Goal: Information Seeking & Learning: Learn about a topic

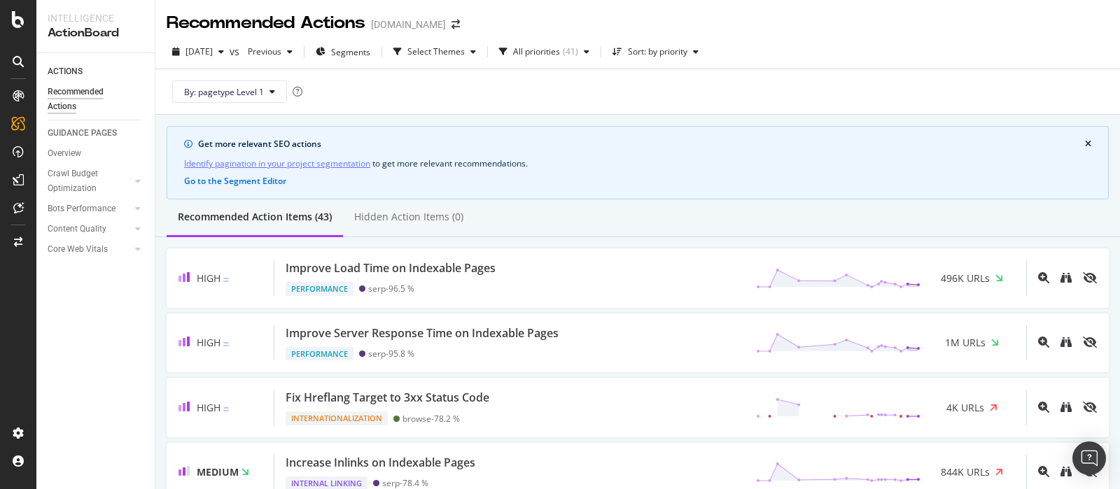
scroll to position [612, 0]
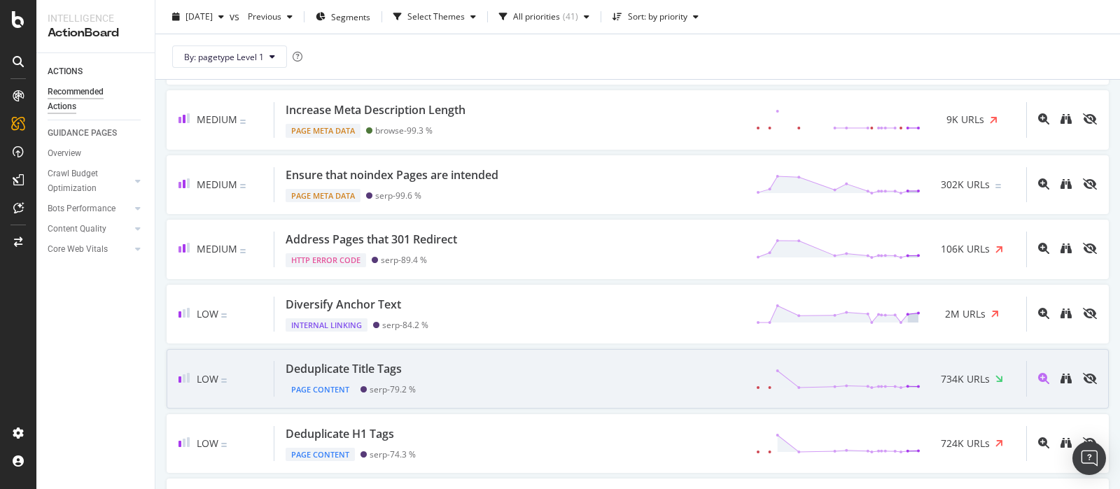
click at [505, 372] on div "Deduplicate Title Tags Page Content serp - 79.2 % 734K URLs" at bounding box center [651, 379] width 752 height 36
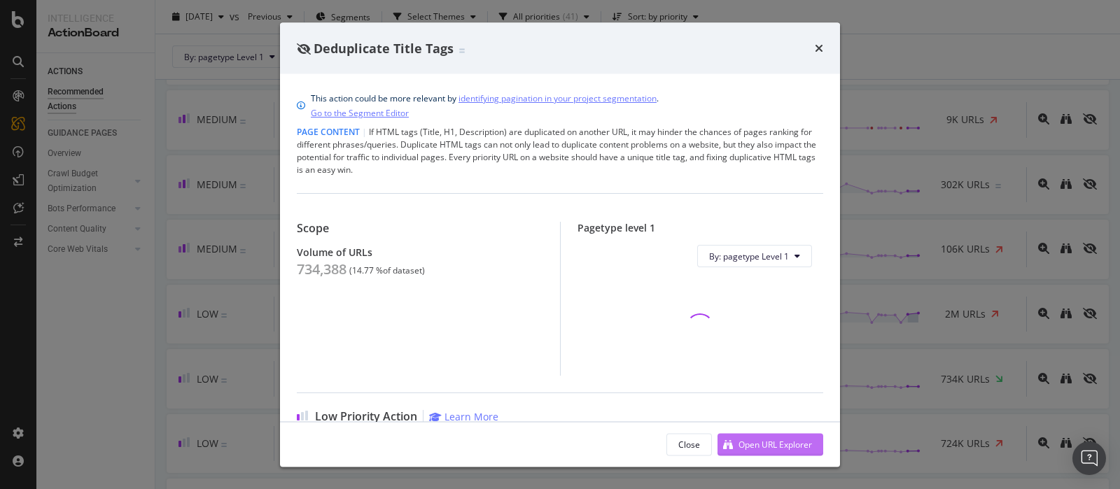
click at [809, 444] on div "Open URL Explorer" at bounding box center [776, 444] width 74 height 12
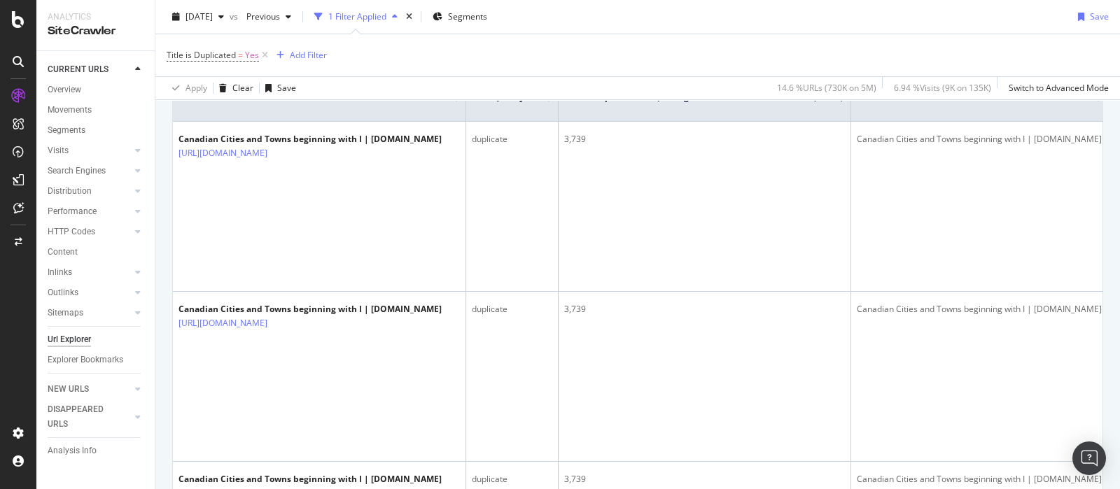
scroll to position [349, 0]
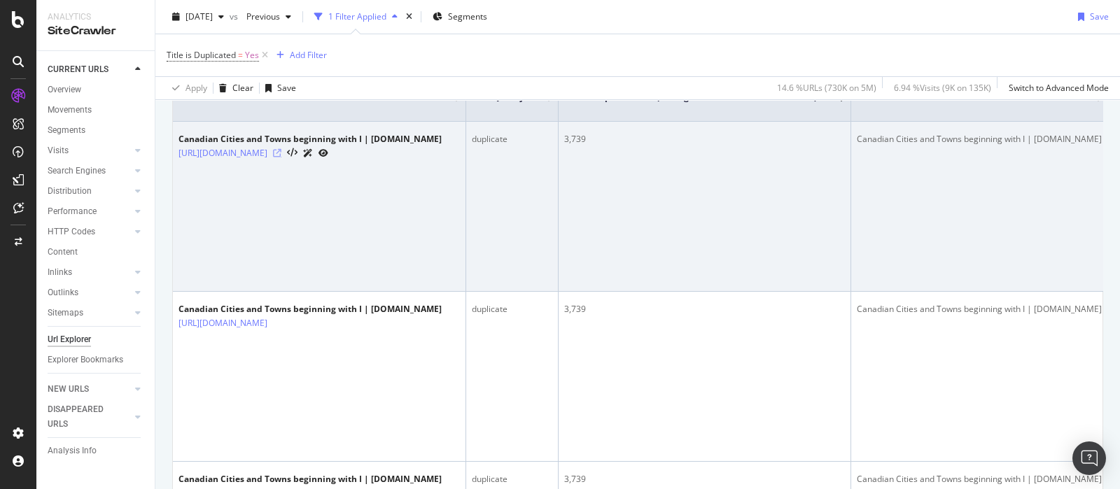
click at [282, 149] on icon at bounding box center [277, 153] width 8 height 8
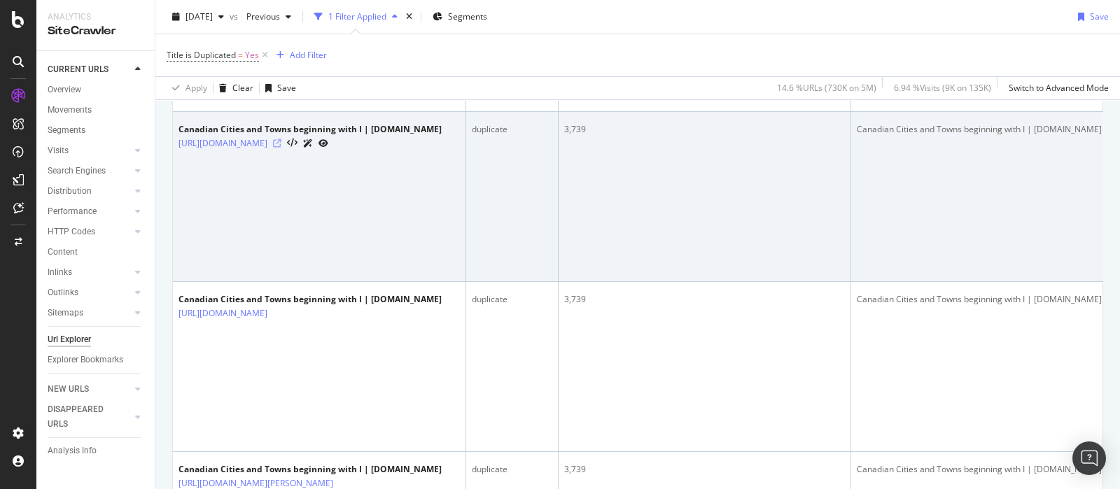
click at [282, 148] on icon at bounding box center [277, 143] width 8 height 8
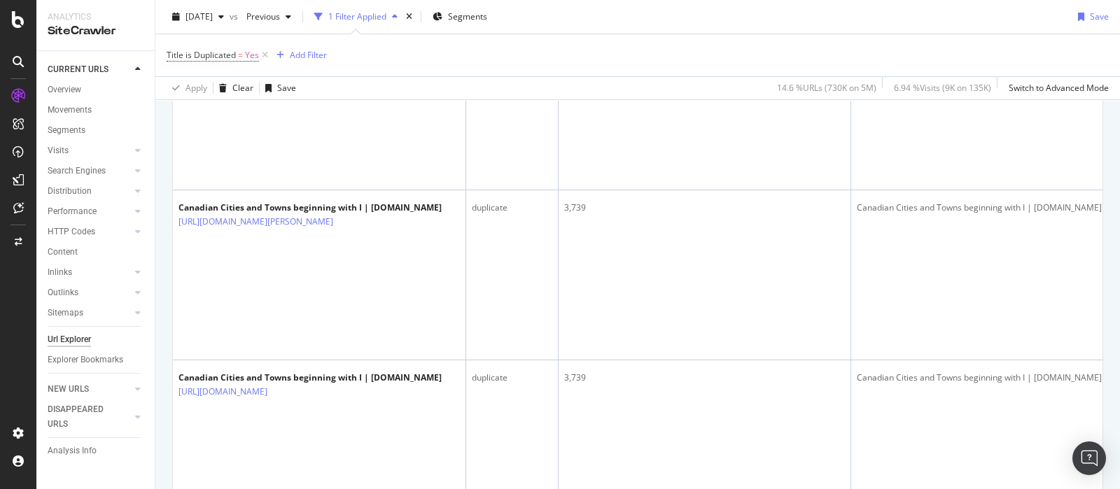
scroll to position [963, 0]
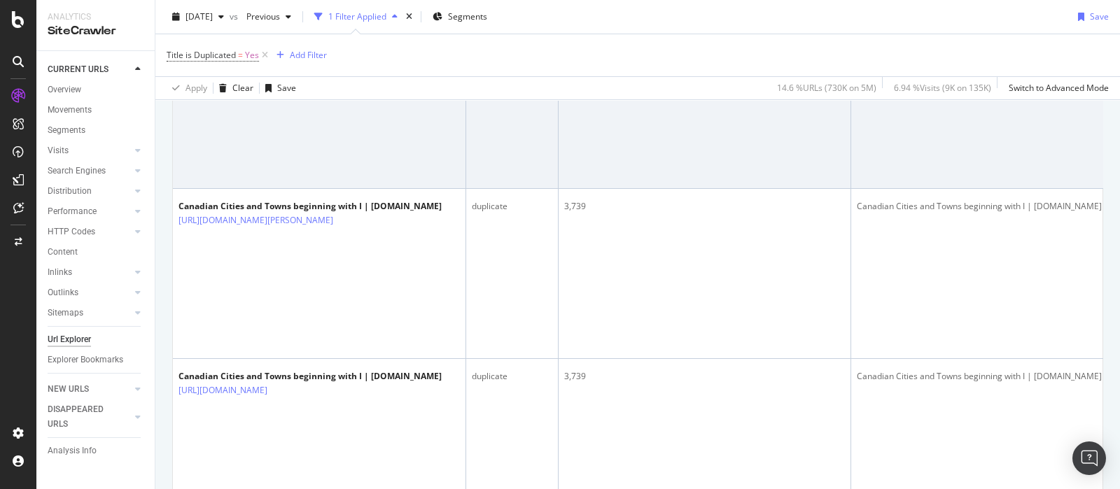
click at [282, 55] on icon at bounding box center [277, 50] width 8 height 8
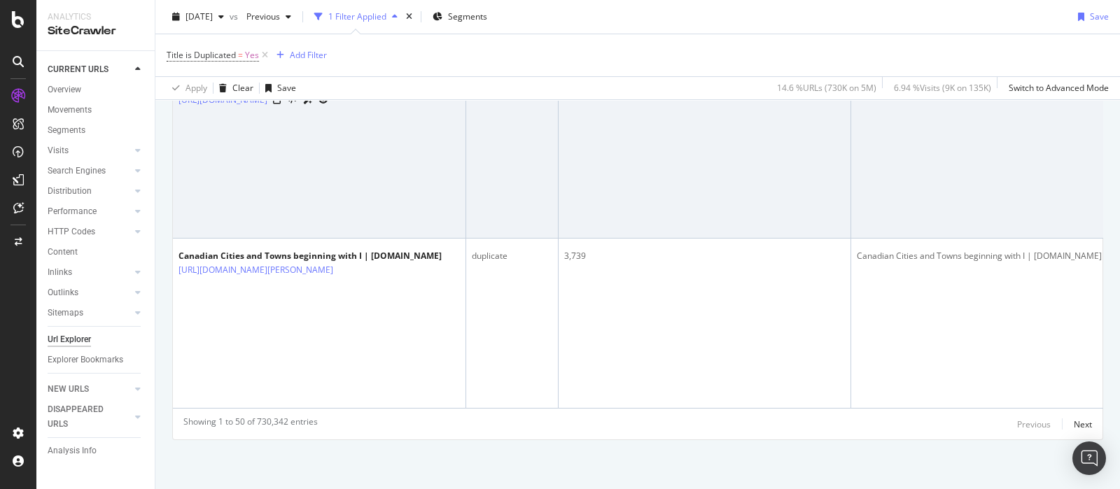
scroll to position [12568, 0]
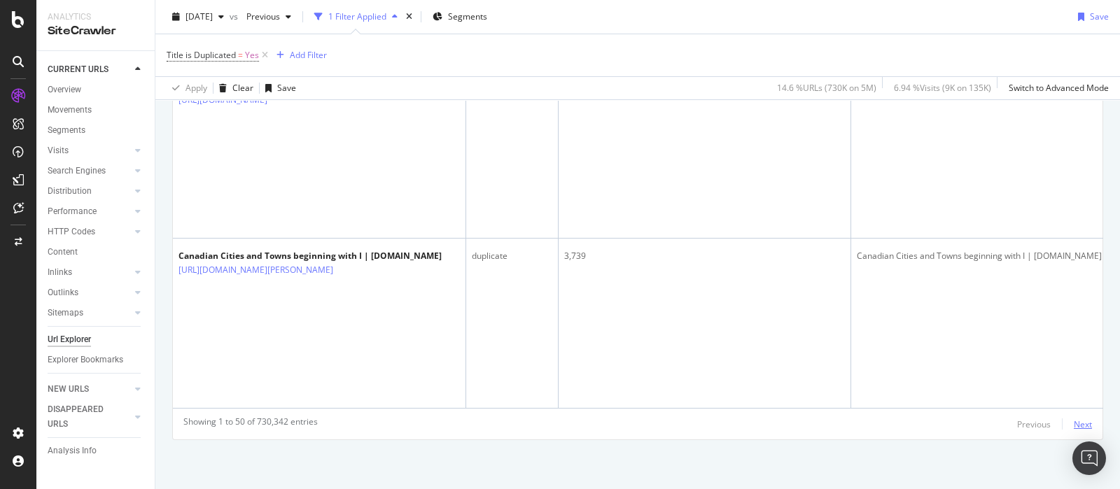
click at [1074, 422] on div "Next" at bounding box center [1083, 425] width 18 height 12
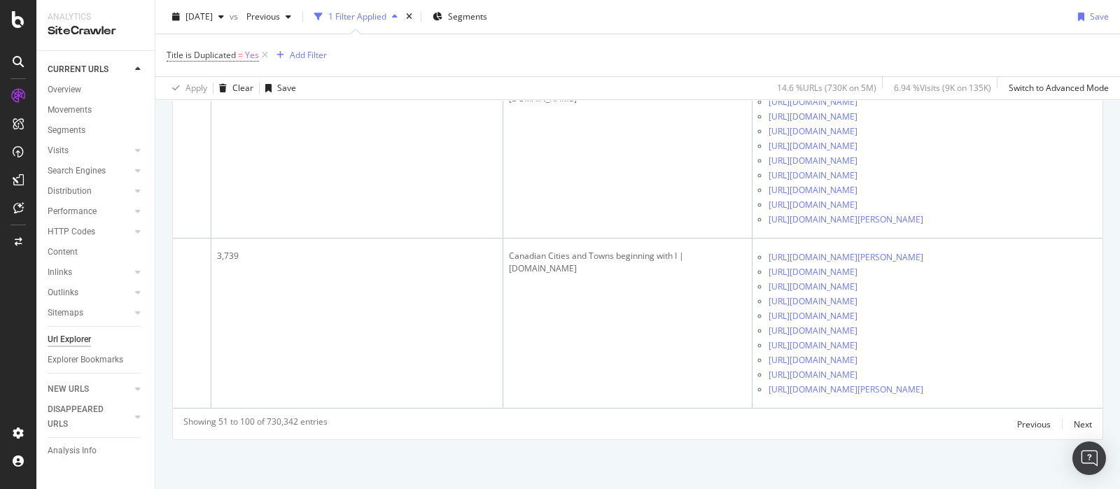
scroll to position [0, 0]
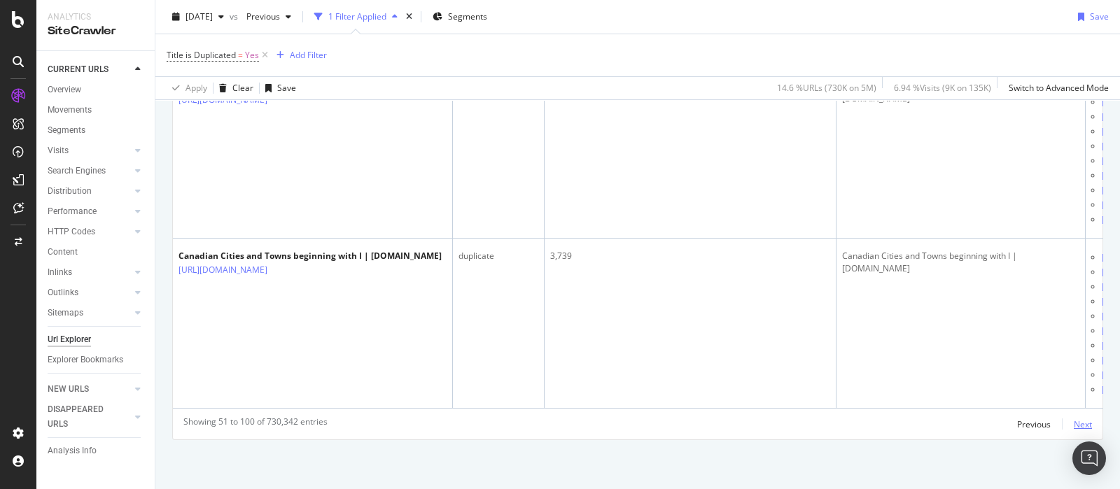
click at [1074, 428] on div "Next" at bounding box center [1083, 425] width 18 height 12
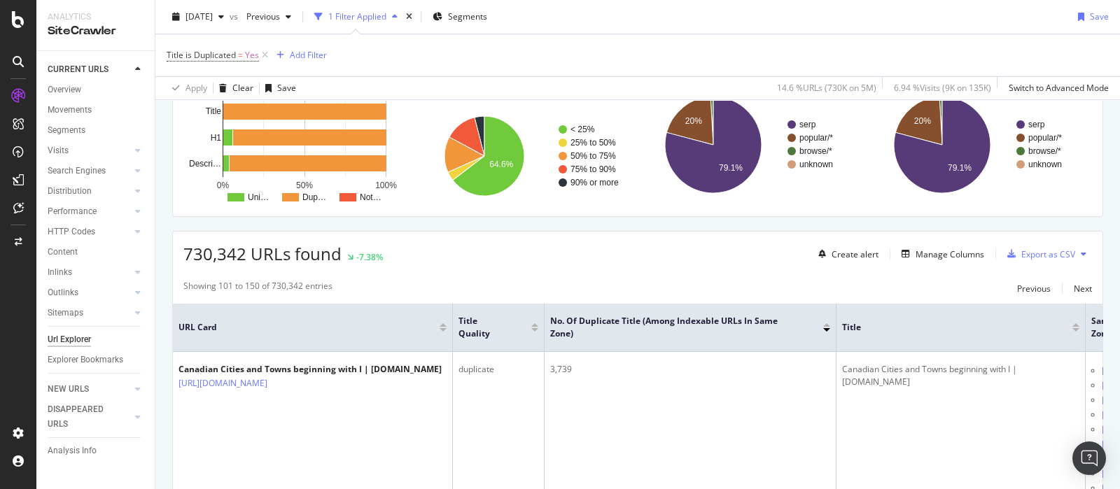
scroll to position [12555, 0]
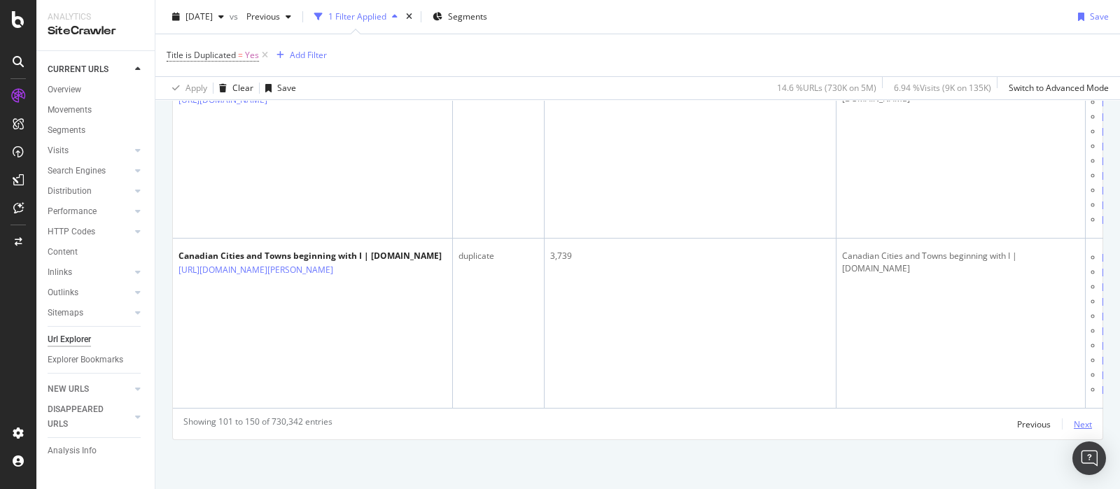
click at [1074, 427] on div "Next" at bounding box center [1083, 425] width 18 height 12
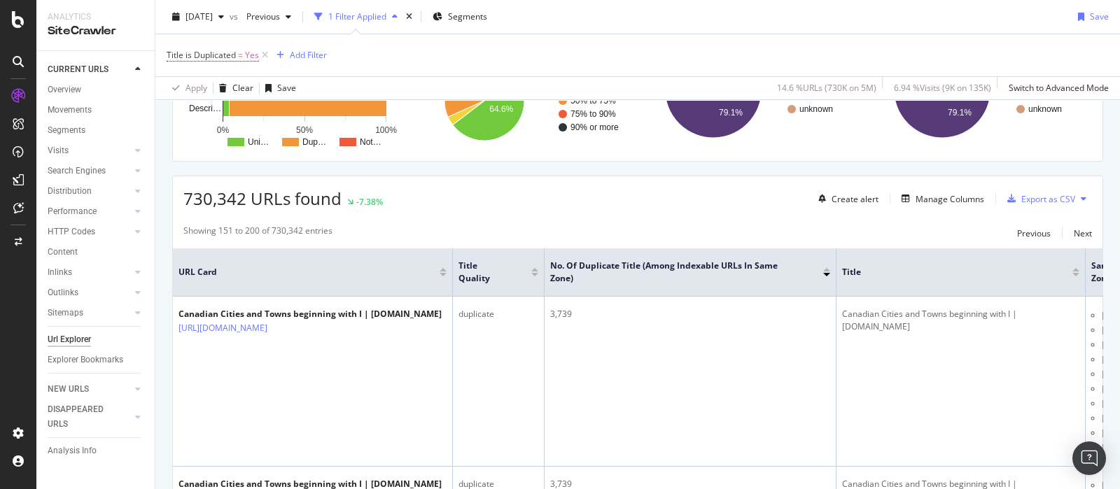
scroll to position [87, 0]
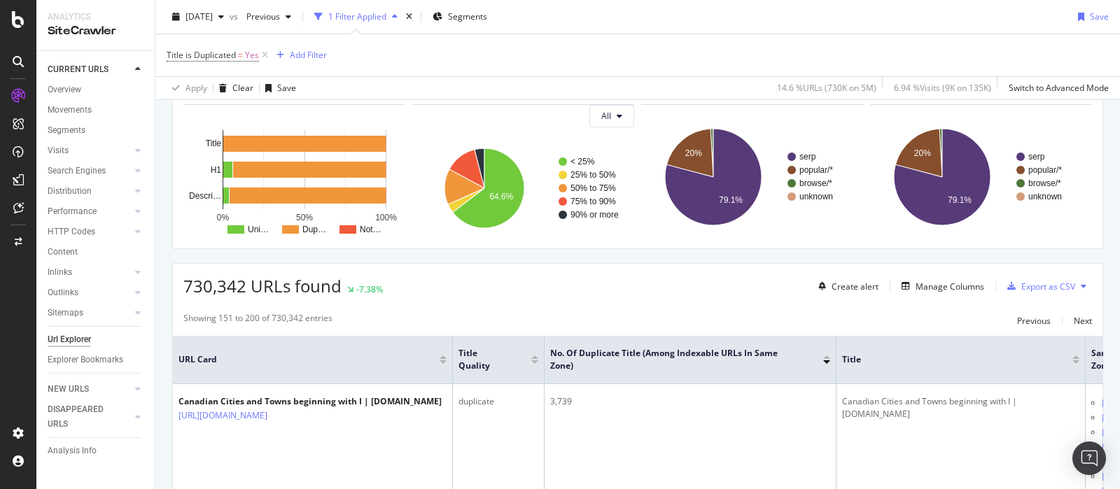
click at [1081, 282] on icon at bounding box center [1084, 286] width 6 height 8
click at [1030, 280] on span "Export XML Sitemaps" at bounding box center [1009, 285] width 83 height 13
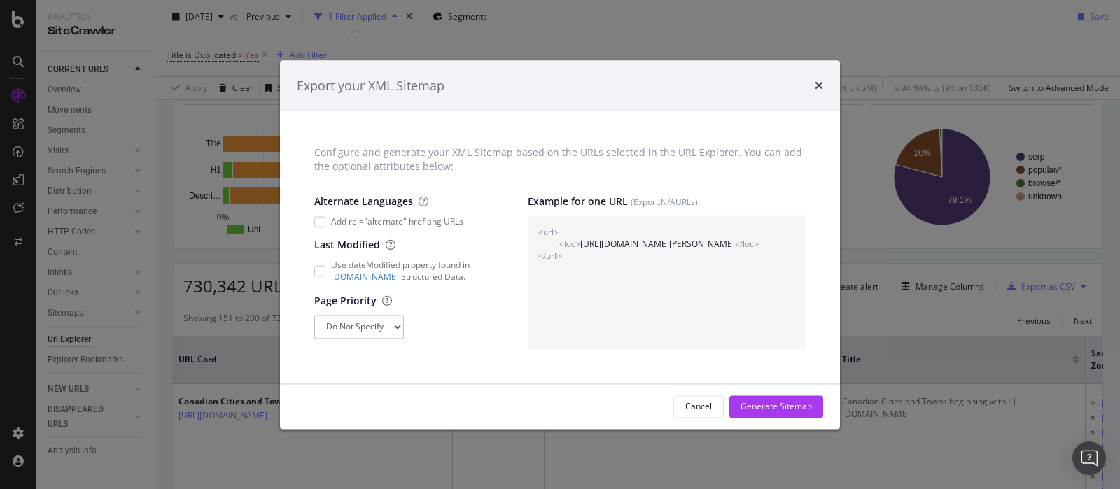
click at [819, 78] on div "times" at bounding box center [819, 86] width 8 height 18
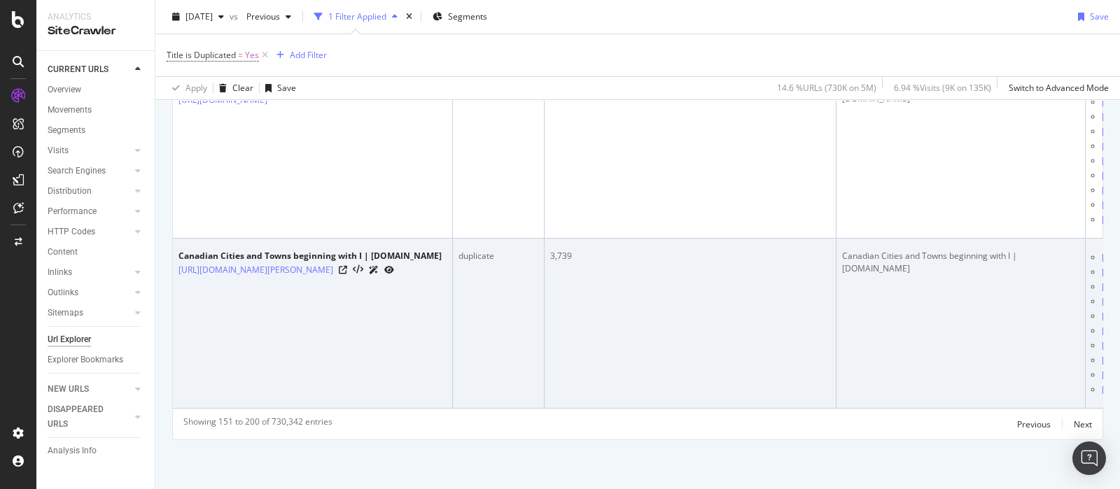
scroll to position [12568, 0]
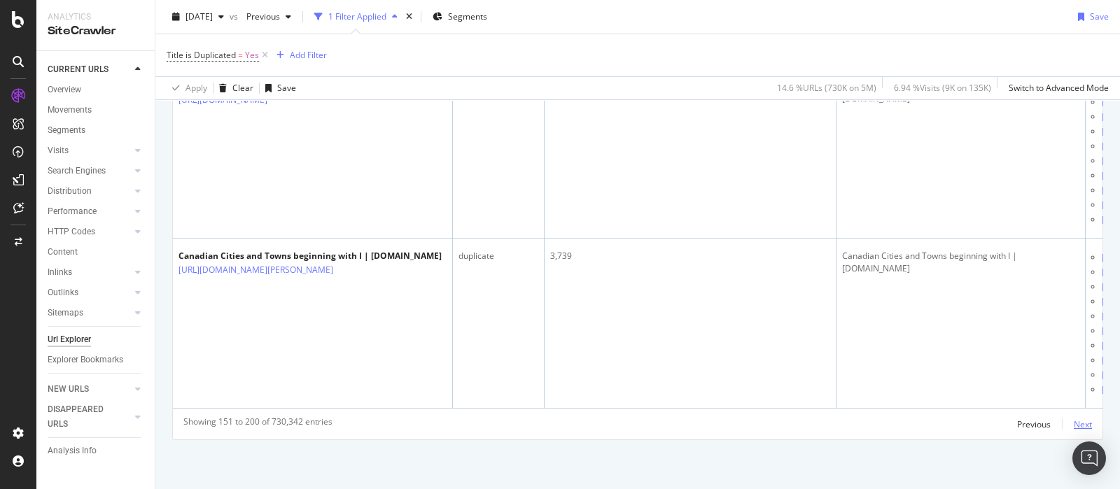
click at [1076, 425] on div "Next" at bounding box center [1083, 425] width 18 height 12
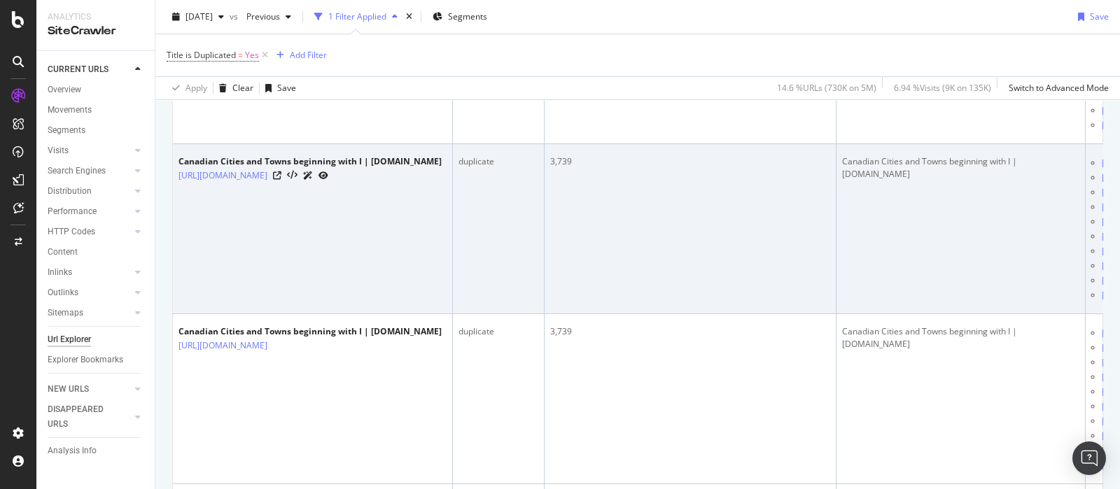
scroll to position [469, 0]
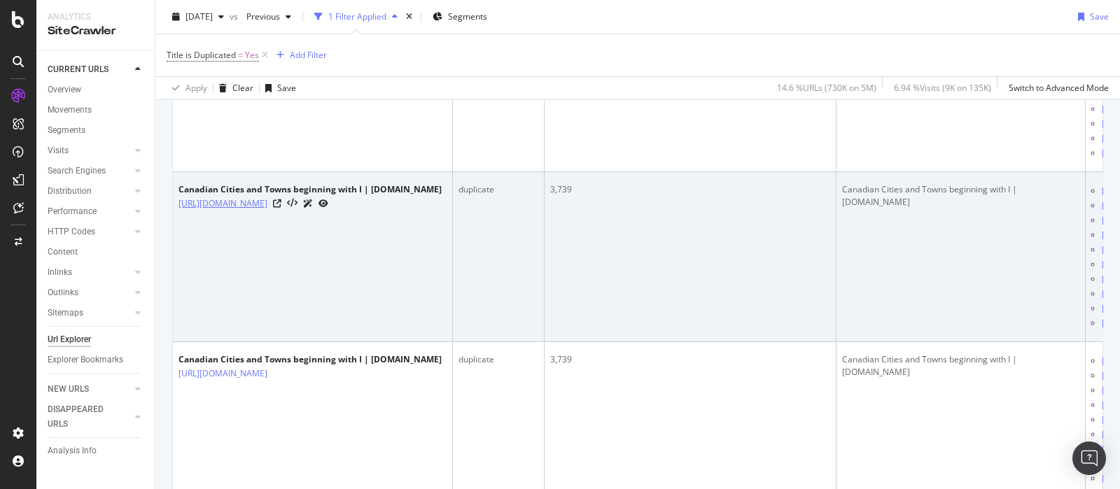
drag, startPoint x: 289, startPoint y: 268, endPoint x: 366, endPoint y: 280, distance: 78.1
click at [366, 211] on div "Canadian Cities and Towns beginning with I | [DOMAIN_NAME] [URL][DOMAIN_NAME]" at bounding box center [310, 196] width 263 height 27
copy div "beginning with I | [DOMAIN_NAME] [URL][DOMAIN_NAME]"
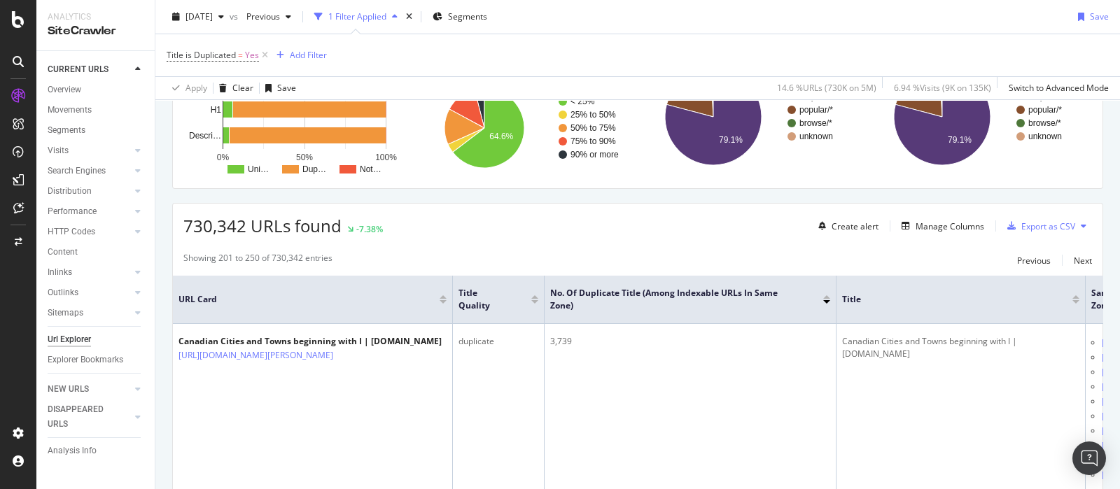
scroll to position [0, 0]
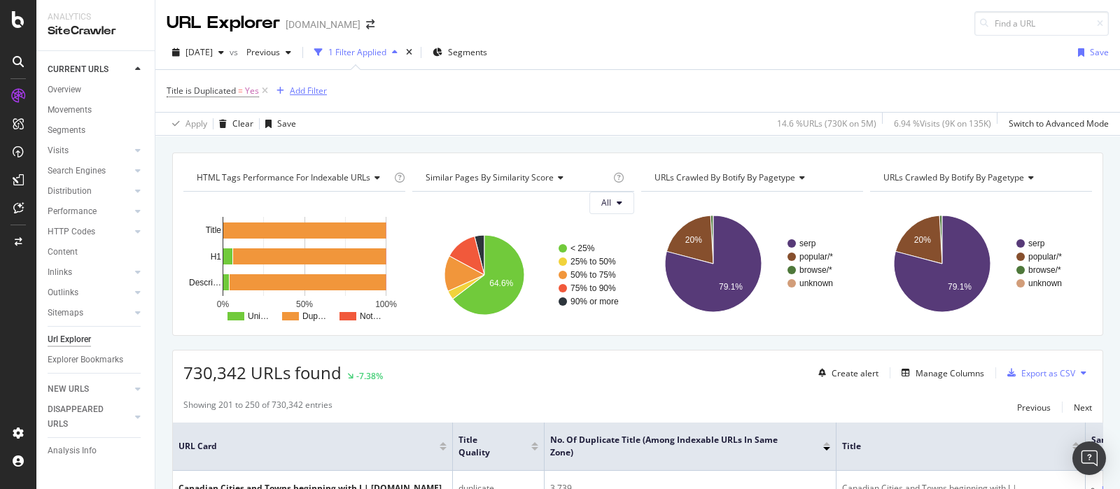
click at [312, 90] on div "Add Filter" at bounding box center [308, 91] width 37 height 12
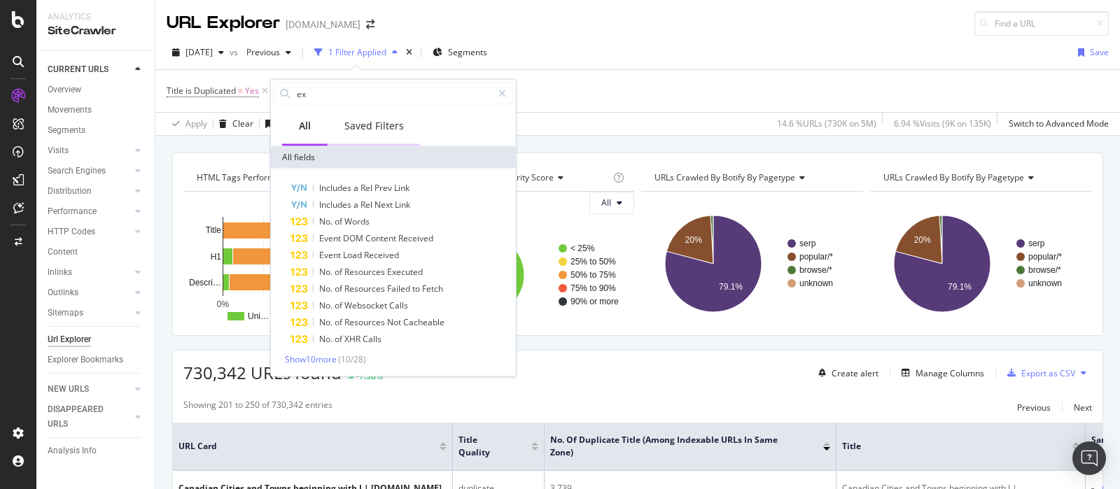
type input "e"
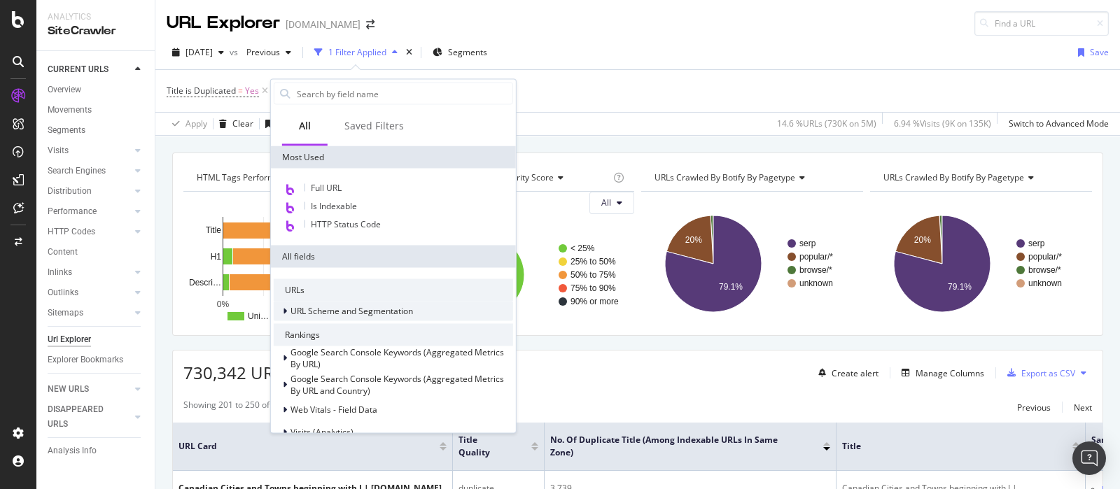
click at [396, 315] on span "URL Scheme and Segmentation" at bounding box center [352, 311] width 123 height 12
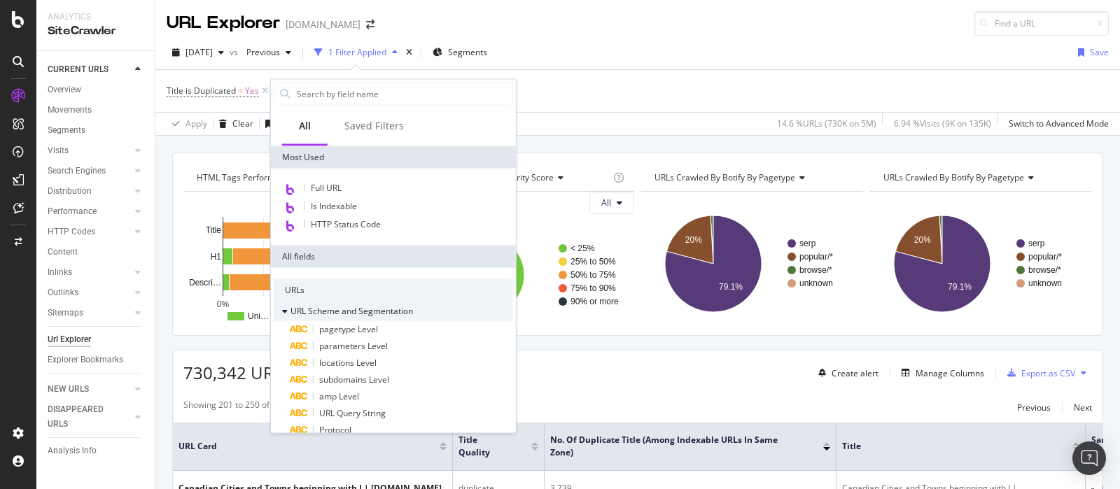
click at [410, 311] on span "URL Scheme and Segmentation" at bounding box center [352, 311] width 123 height 12
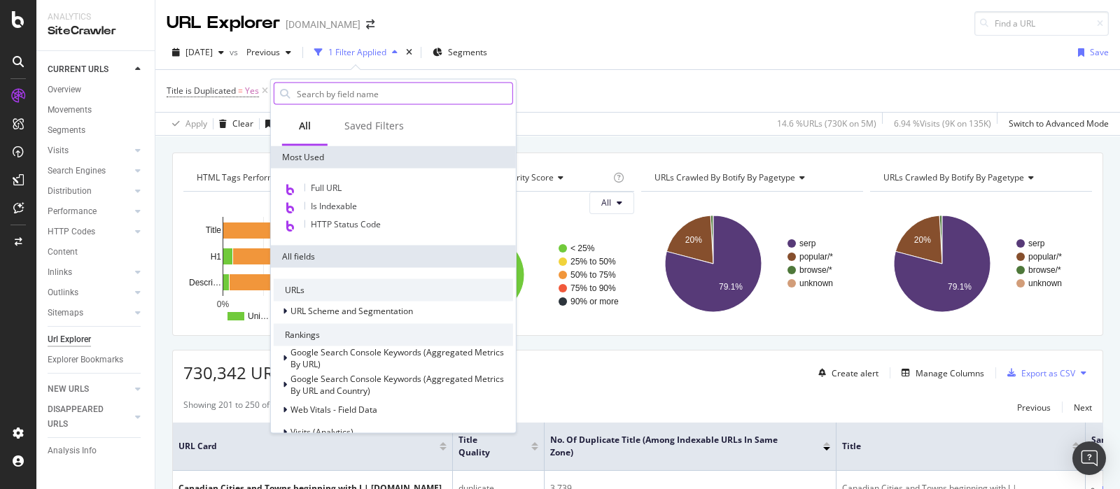
click at [349, 95] on input "text" at bounding box center [404, 93] width 217 height 21
paste input "beginning with I | [DOMAIN_NAME] [URL][DOMAIN_NAME]"
type input "beginning with I | [DOMAIN_NAME] [URL][DOMAIN_NAME]"
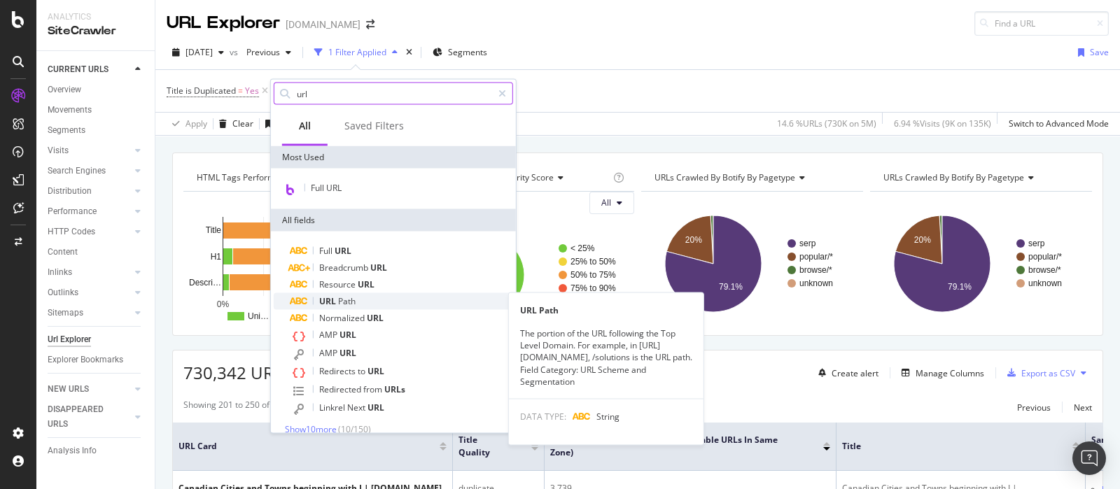
type input "url"
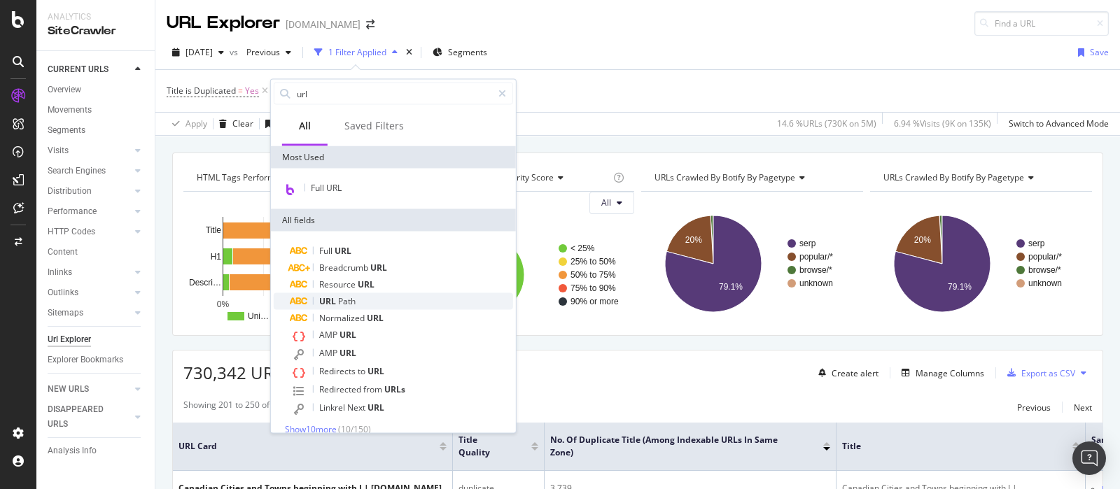
click at [445, 299] on div "URL Path" at bounding box center [402, 301] width 223 height 17
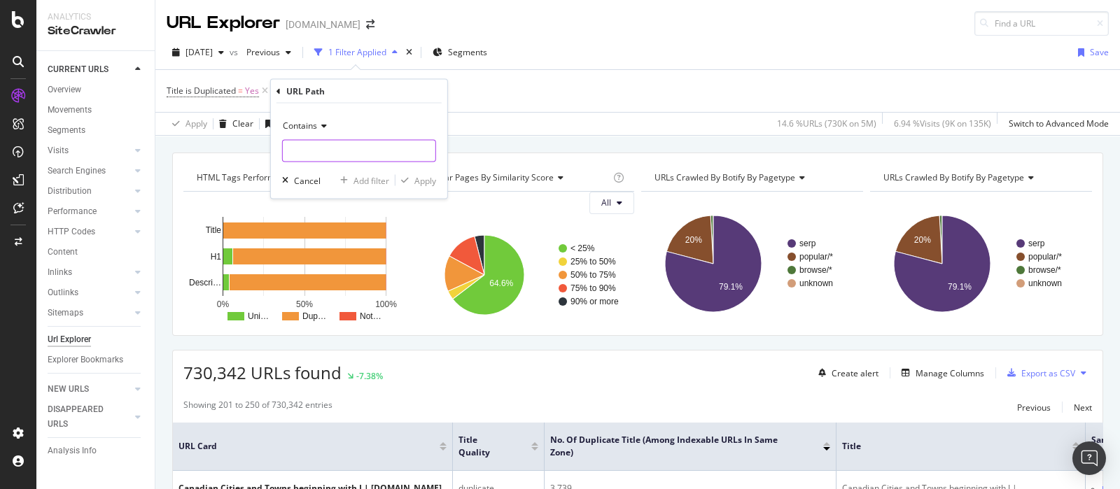
click at [371, 147] on input "text" at bounding box center [359, 151] width 153 height 22
paste input "beginning with I | [DOMAIN_NAME] [URL][DOMAIN_NAME]"
drag, startPoint x: 336, startPoint y: 153, endPoint x: 125, endPoint y: 165, distance: 211.8
click at [119, 160] on body "Analytics SiteCrawler CURRENT URLS Overview Movements Segments Visits Analysis …" at bounding box center [560, 244] width 1120 height 489
click at [396, 155] on input "beginning with I | [DOMAIN_NAME] [URL][DOMAIN_NAME]" at bounding box center [349, 151] width 132 height 22
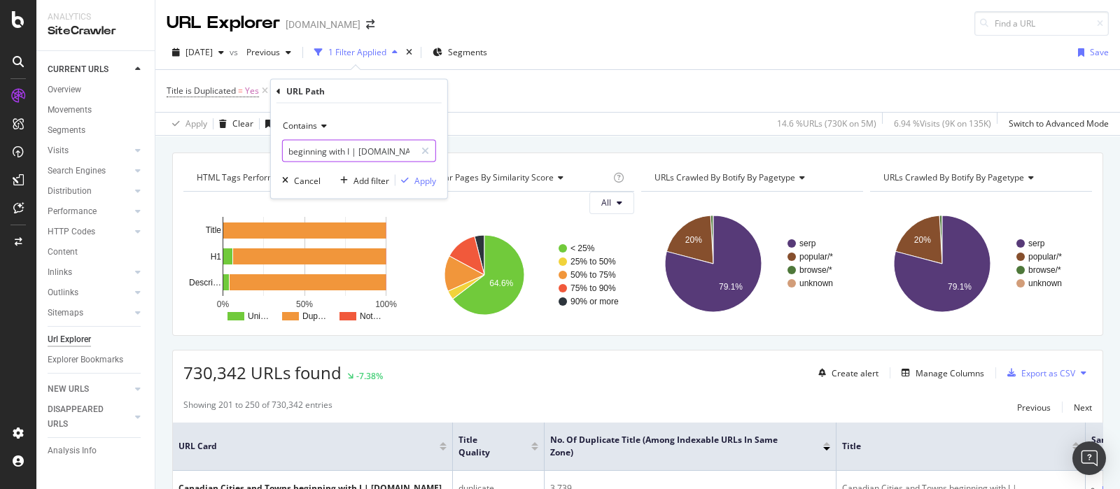
type input "beginning with I | [DOMAIN_NAME] [URL][DOMAIN_NAME]"
click at [315, 123] on span "Contains" at bounding box center [300, 126] width 34 height 12
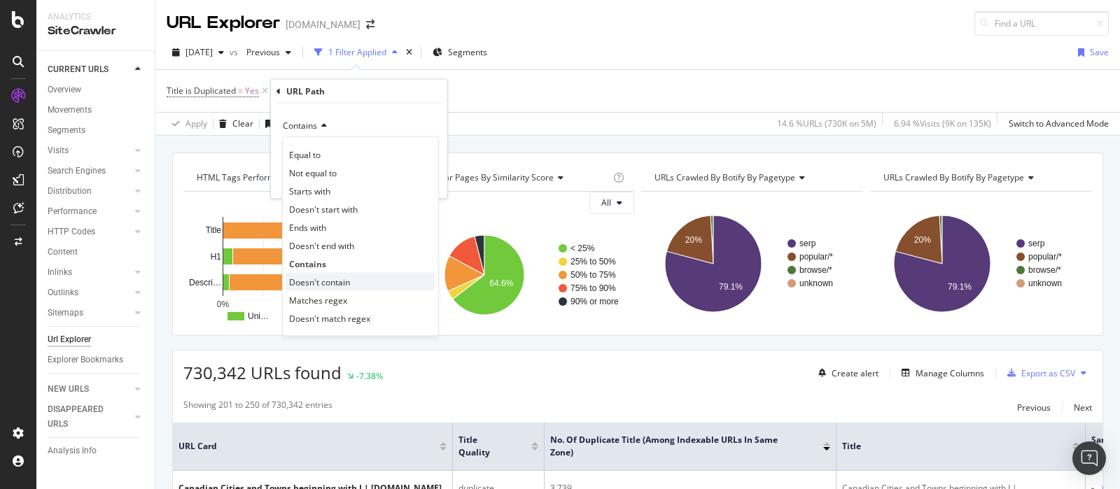
click at [344, 279] on span "Doesn't contain" at bounding box center [319, 282] width 61 height 12
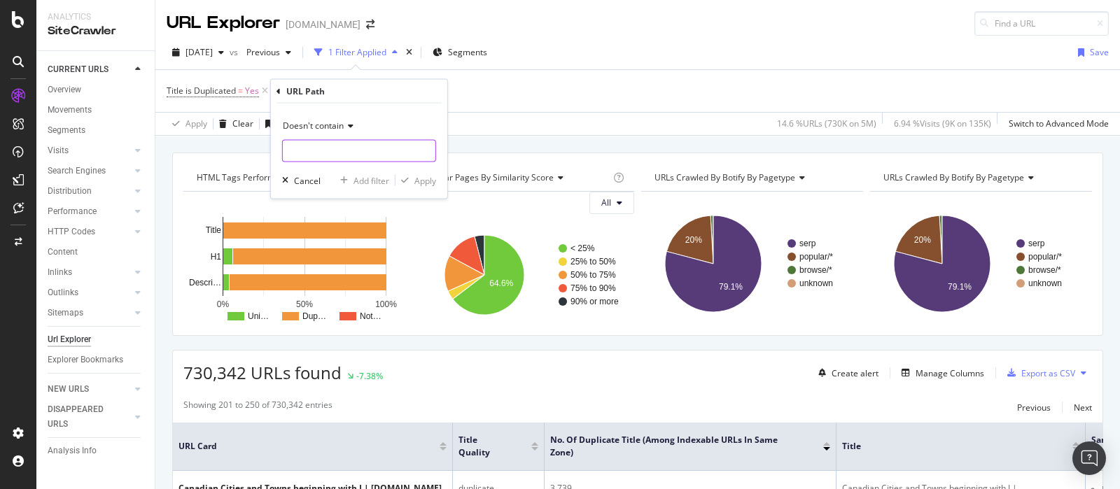
type input "beginning with I | [DOMAIN_NAME] [URL][DOMAIN_NAME]"
click at [352, 152] on input "text" at bounding box center [359, 151] width 153 height 22
paste input "beginning with I | [DOMAIN_NAME] [URL][DOMAIN_NAME]"
drag, startPoint x: 328, startPoint y: 152, endPoint x: 0, endPoint y: 164, distance: 328.6
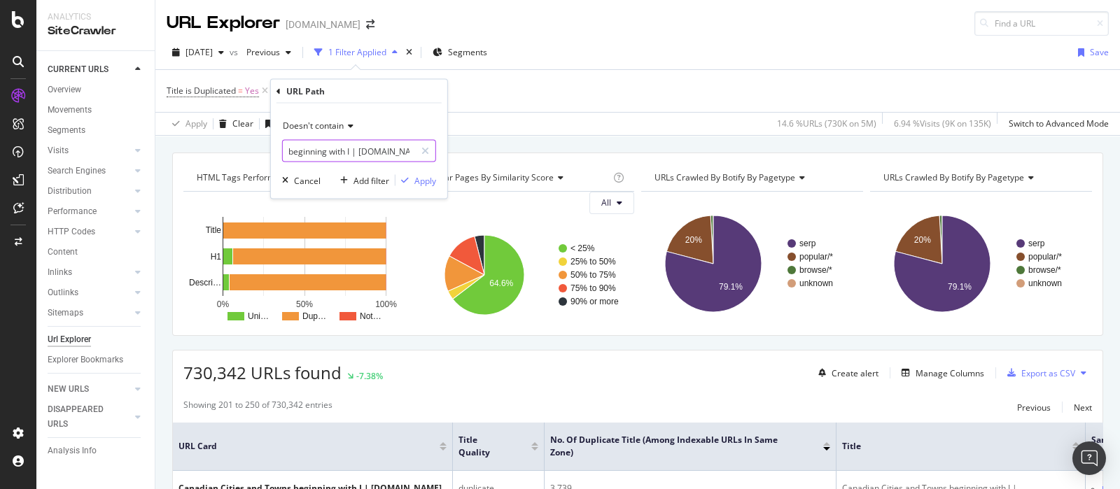
click at [0, 164] on body "Analytics SiteCrawler CURRENT URLS Overview Movements Segments Visits Analysis …" at bounding box center [560, 244] width 1120 height 489
click at [382, 146] on input "/popular-locations/M" at bounding box center [349, 151] width 132 height 22
type input "/popular-locations/"
click at [424, 179] on div "Apply" at bounding box center [426, 180] width 22 height 12
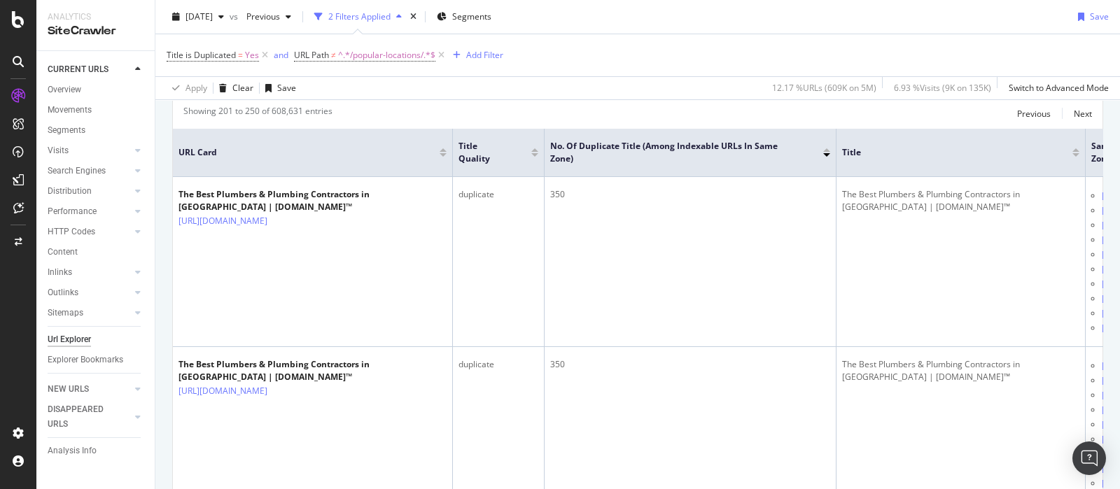
scroll to position [382, 0]
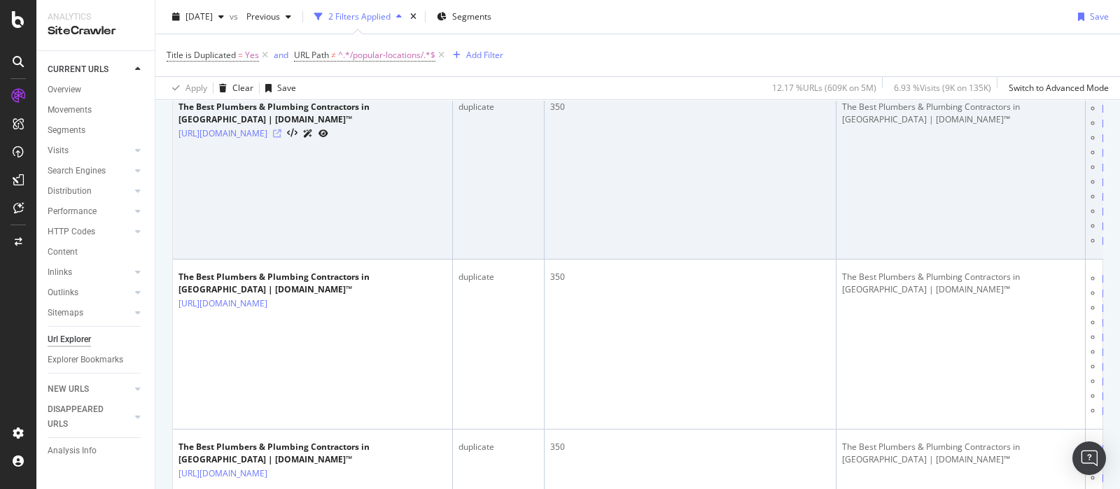
click at [282, 138] on icon at bounding box center [277, 134] width 8 height 8
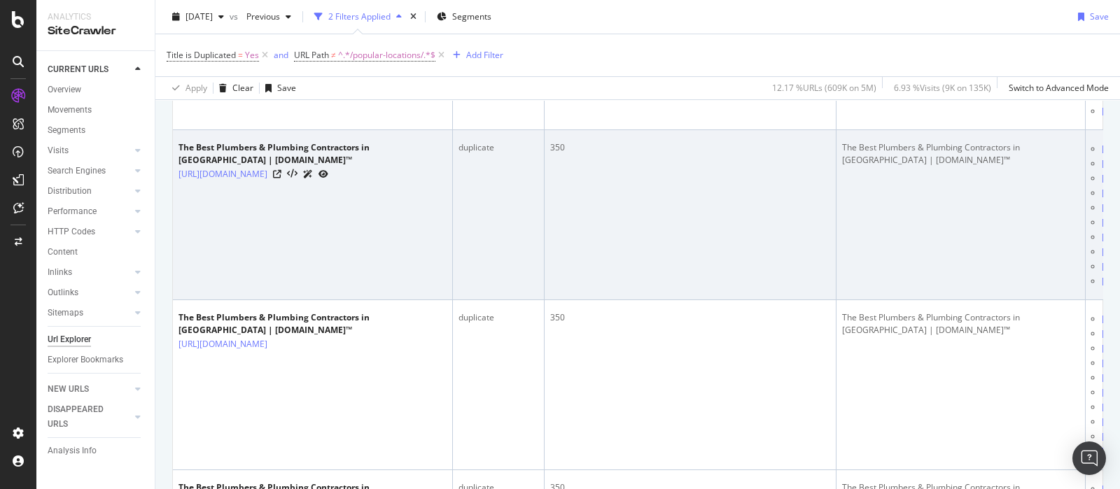
scroll to position [644, 0]
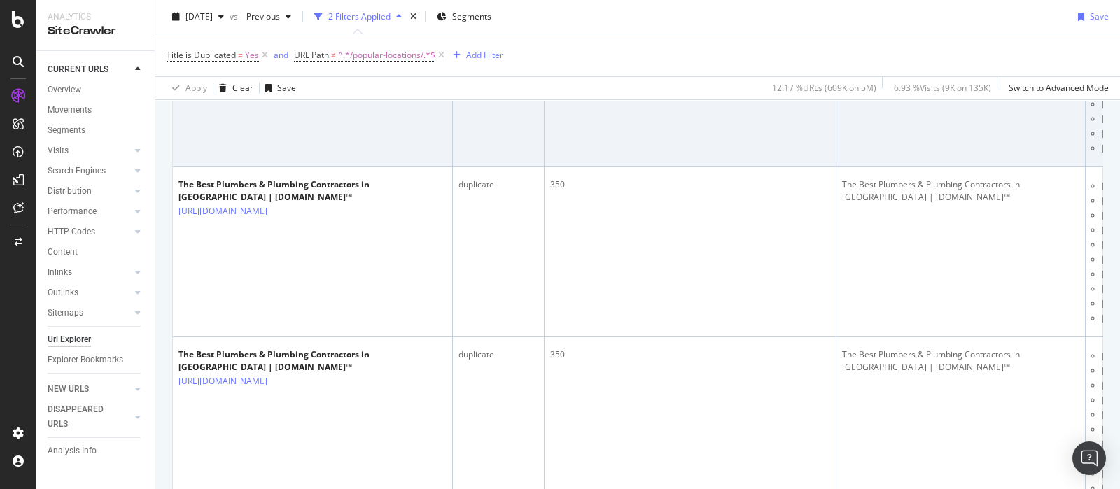
click at [282, 46] on icon at bounding box center [277, 41] width 8 height 8
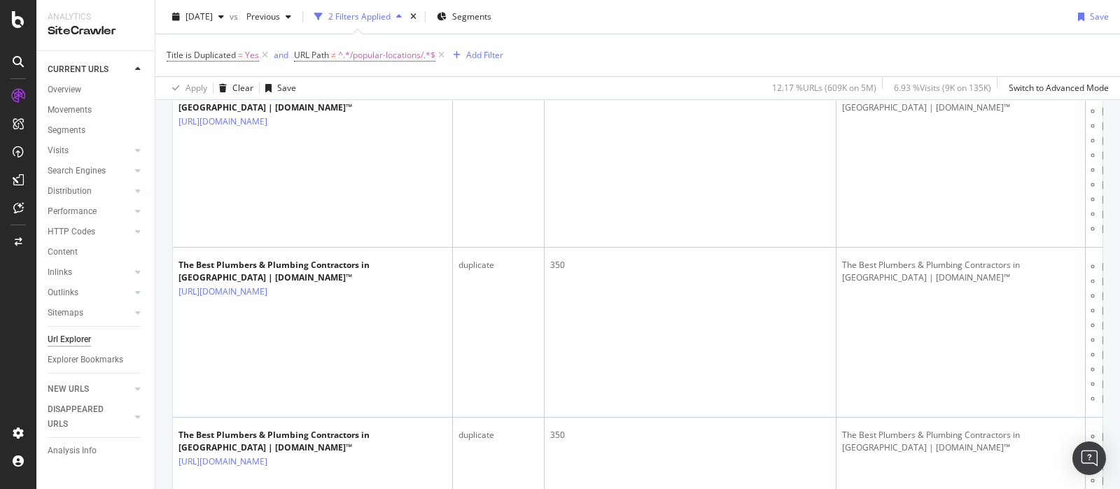
scroll to position [1137, 0]
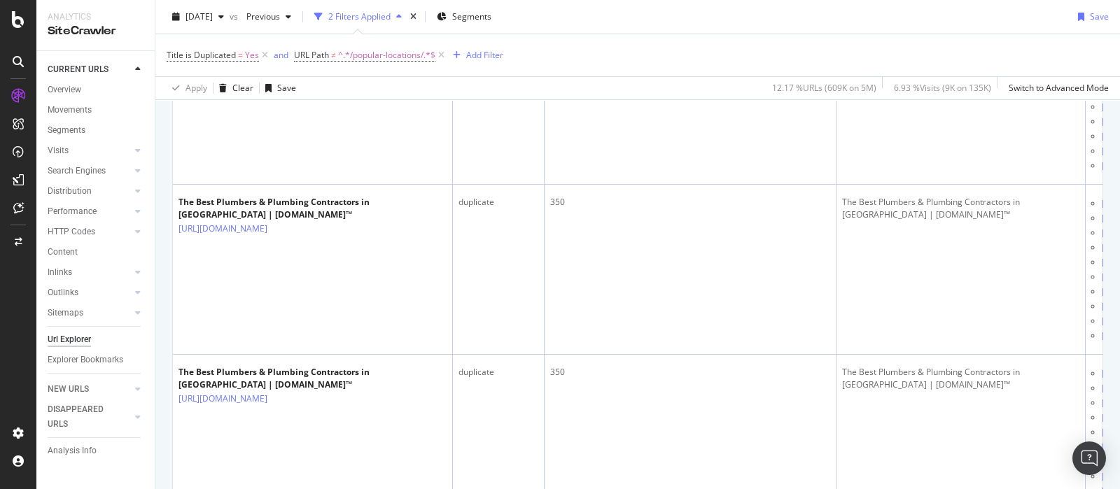
click at [634, 48] on div "Title is Duplicated = Yes and URL Path ≠ ^.*/popular-locations/.*$ Add Filter" at bounding box center [638, 55] width 943 height 42
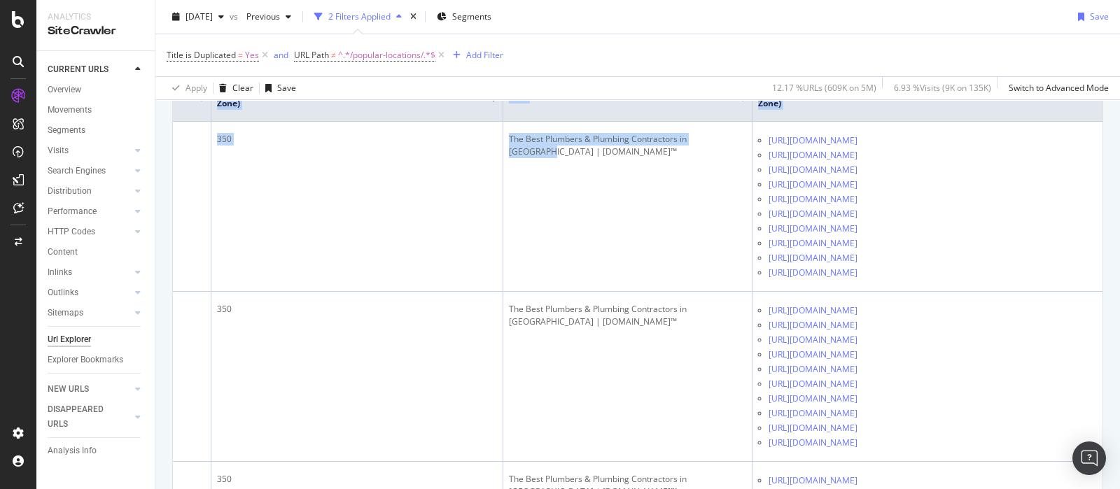
scroll to position [0, 0]
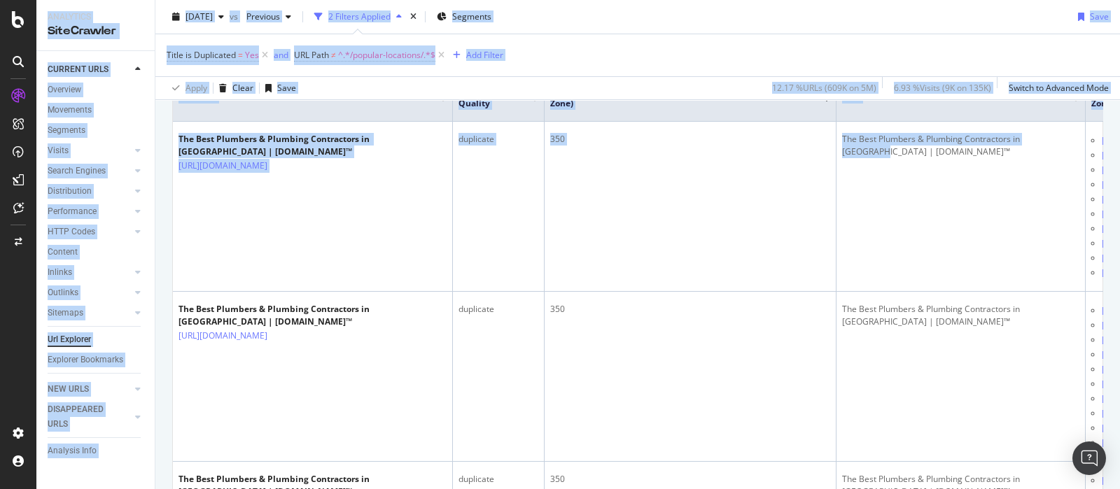
drag, startPoint x: 842, startPoint y: 245, endPoint x: 0, endPoint y: 267, distance: 842.7
click at [0, 267] on div "Analytics SiteCrawler CURRENT URLS Overview Movements Segments Visits Analysis …" at bounding box center [560, 244] width 1120 height 489
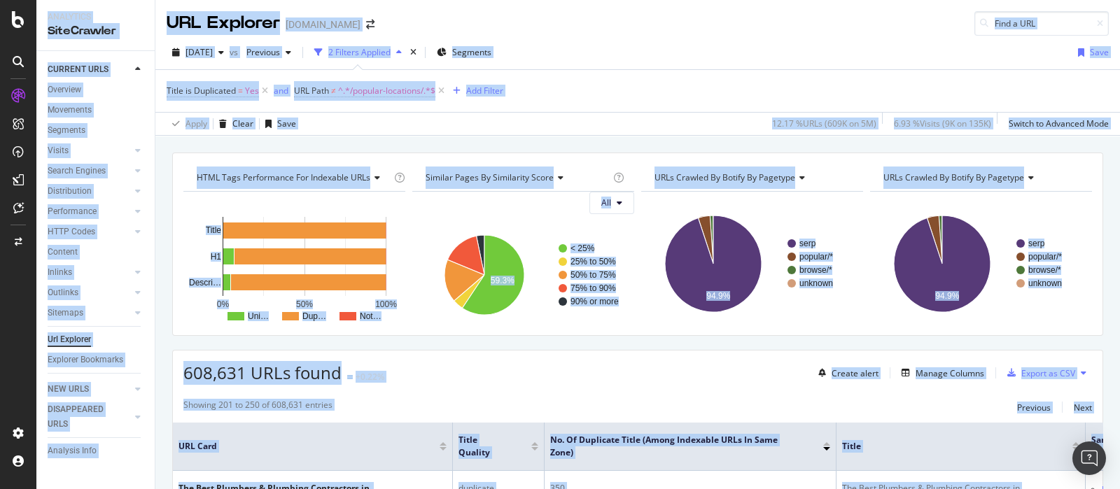
click at [679, 366] on div "608,631 URLs found +0.22% Create alert Manage Columns Export as CSV" at bounding box center [638, 368] width 930 height 34
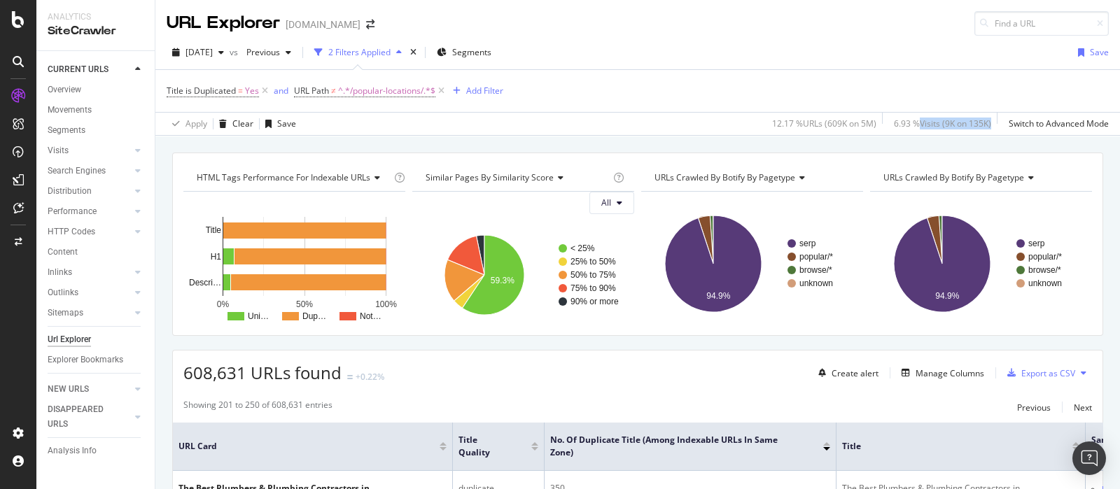
drag, startPoint x: 900, startPoint y: 122, endPoint x: 986, endPoint y: 123, distance: 86.1
click at [986, 123] on div "12.17 % URLs ( 609K on 5M ) 6.93 % Visits ( 9K on 135K ) Switch to Advanced Mode" at bounding box center [938, 124] width 342 height 22
click at [980, 143] on div "HTML Tags Performance for Indexable URLs Chart (by Value) Chart (by Percentage)…" at bounding box center [637, 153] width 965 height 34
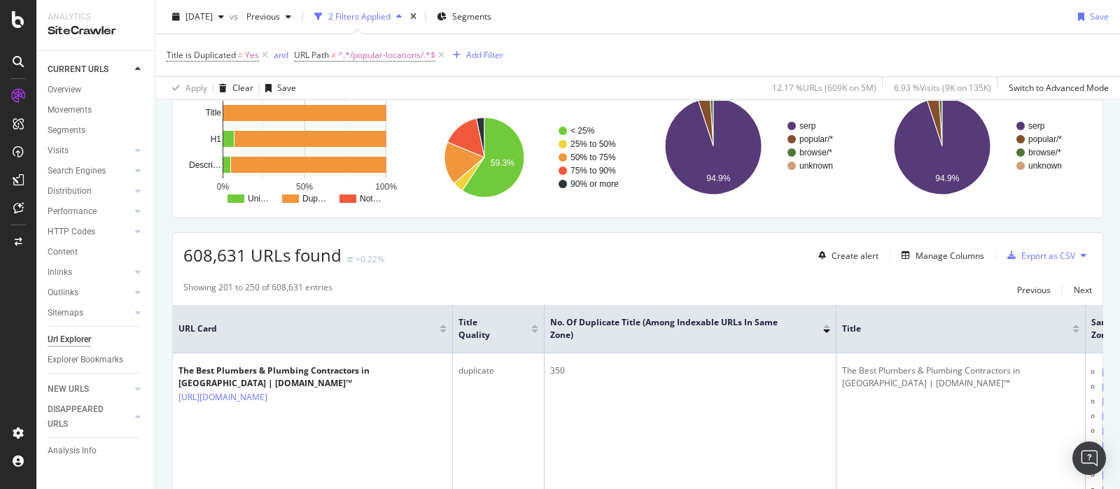
scroll to position [263, 0]
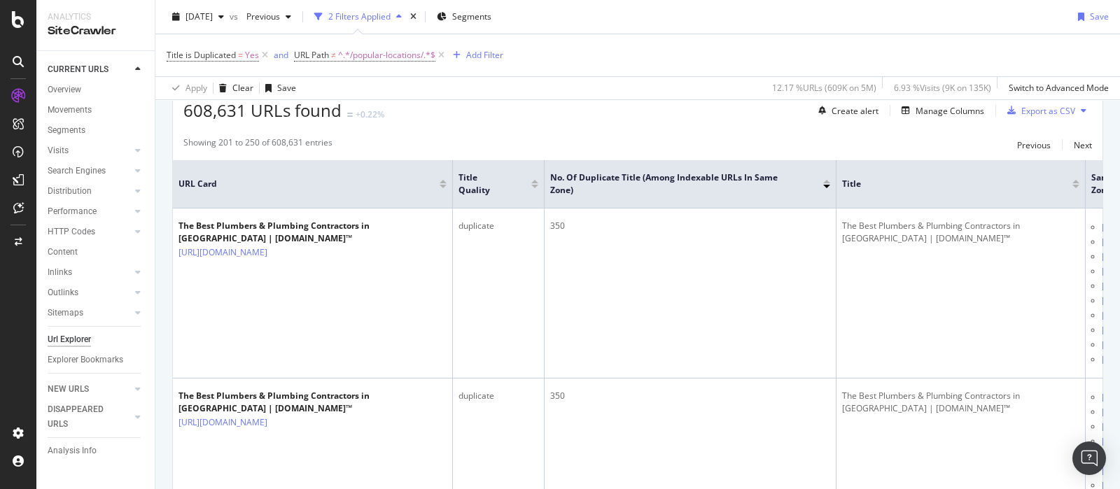
drag, startPoint x: 674, startPoint y: 362, endPoint x: 570, endPoint y: 91, distance: 290.4
click at [570, 91] on div "Apply Clear Save 12.17 % URLs ( 609K on 5M ) 6.93 % Visits ( 9K on 135K ) Switc…" at bounding box center [637, 87] width 965 height 23
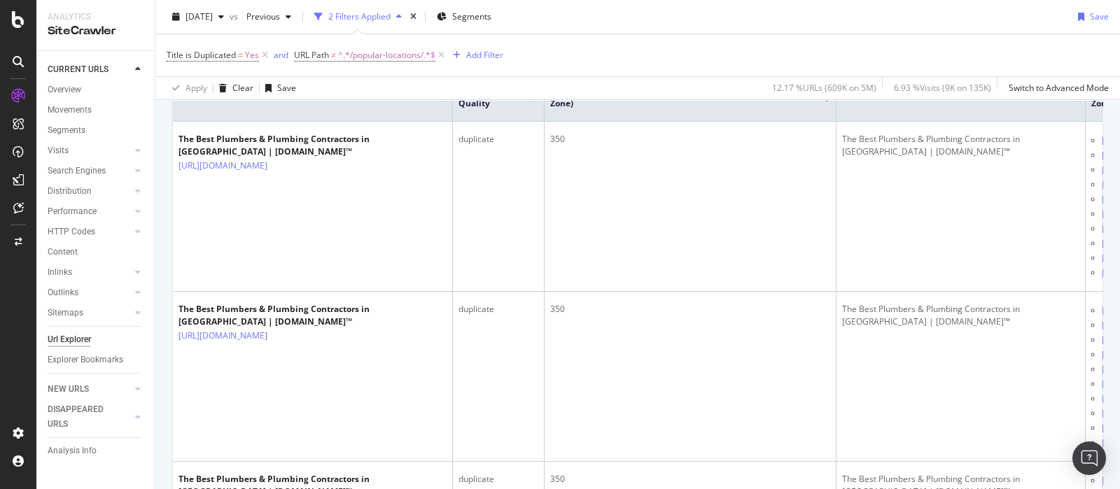
scroll to position [0, 0]
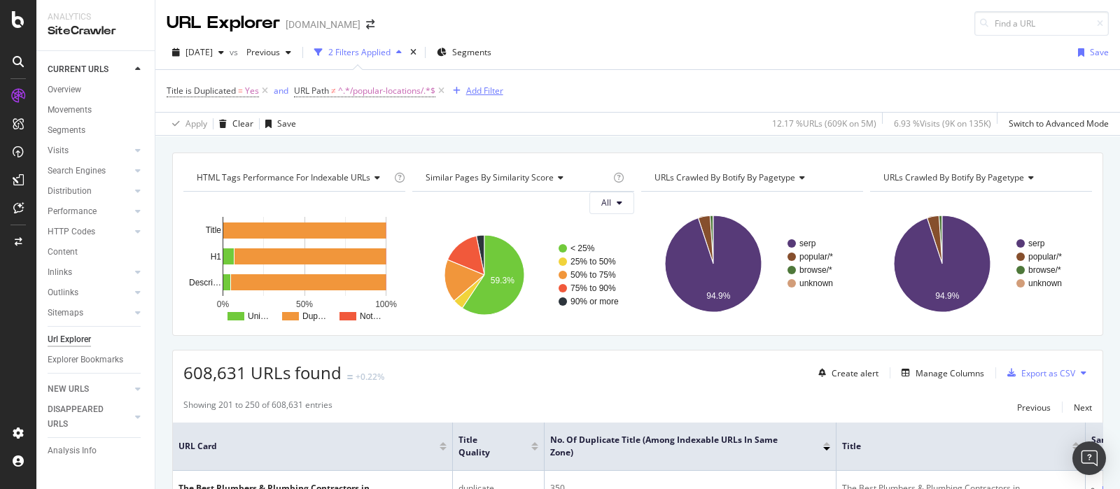
click at [485, 94] on div "Add Filter" at bounding box center [484, 91] width 37 height 12
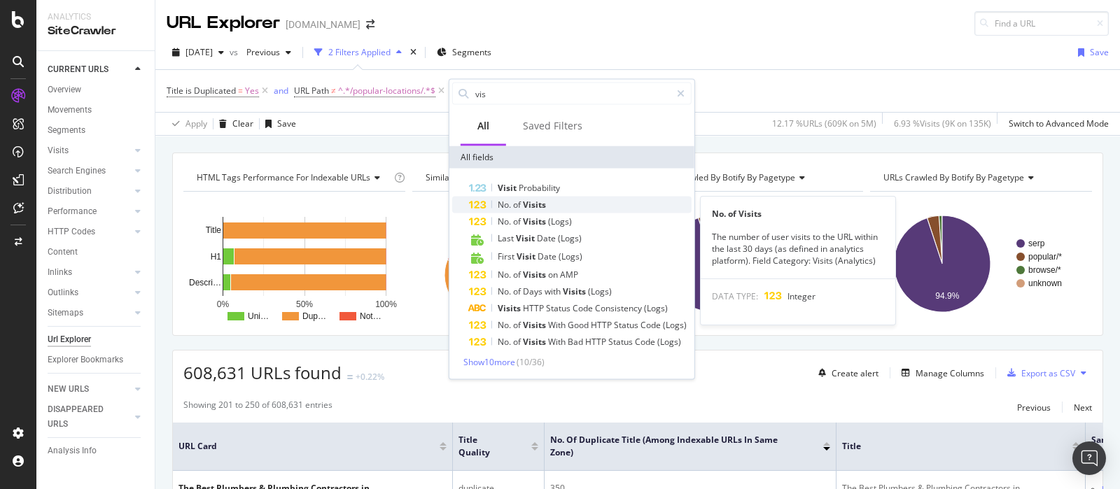
type input "vis"
click at [563, 208] on div "No. of Visits" at bounding box center [580, 205] width 223 height 17
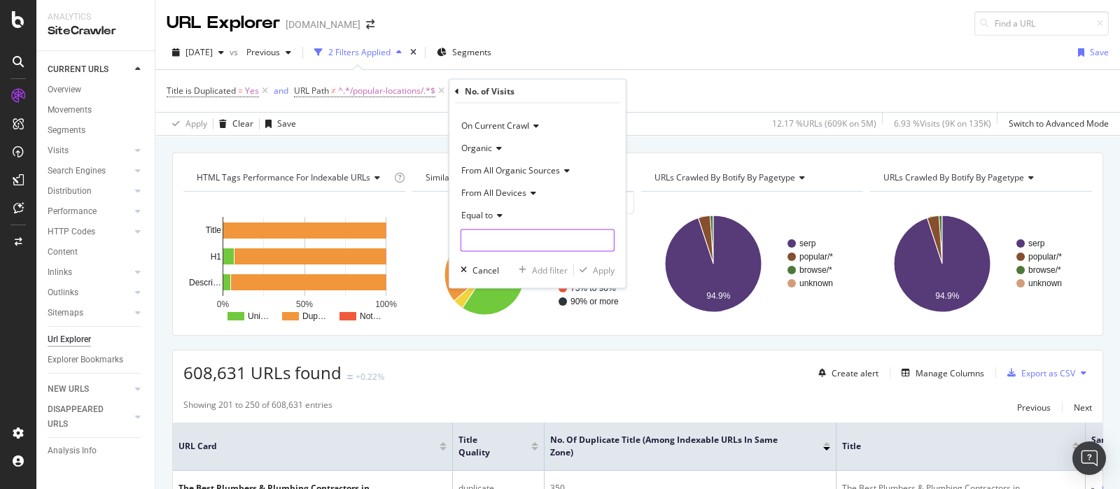
click at [519, 240] on input "number" at bounding box center [538, 241] width 154 height 22
click at [501, 215] on icon at bounding box center [498, 215] width 10 height 8
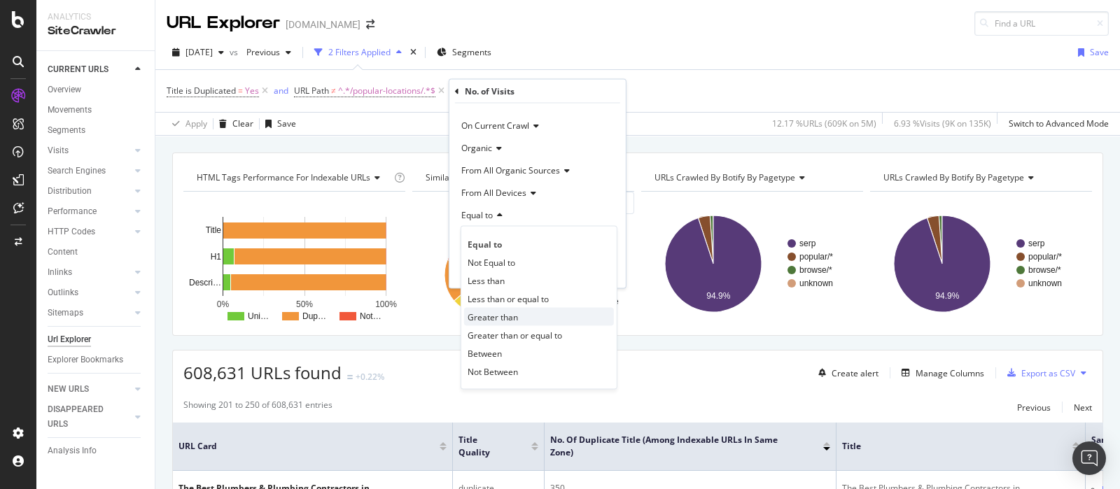
click at [511, 310] on div "Greater than" at bounding box center [539, 317] width 150 height 18
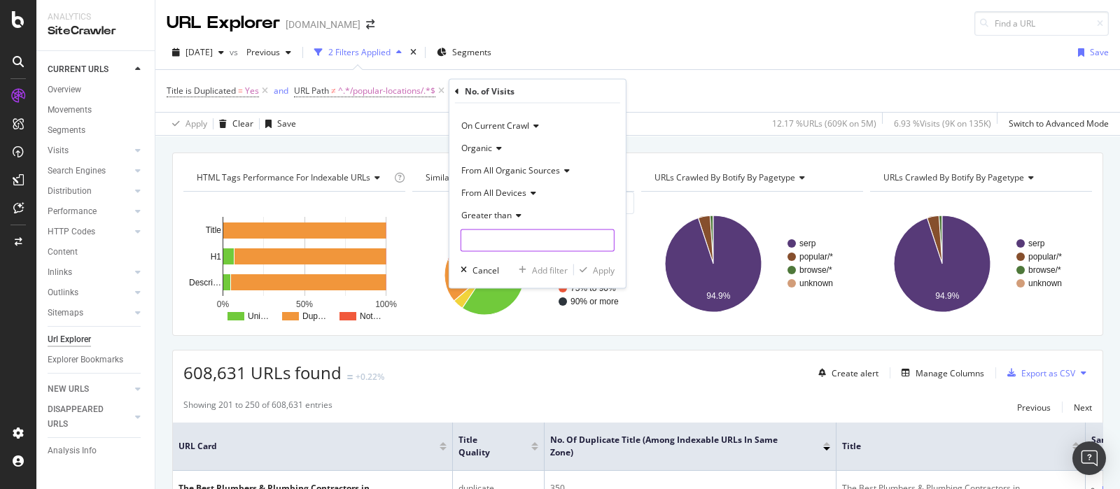
click at [542, 244] on input "number" at bounding box center [538, 241] width 154 height 22
drag, startPoint x: 511, startPoint y: 237, endPoint x: 426, endPoint y: 236, distance: 85.4
click at [431, 237] on body "Analytics SiteCrawler CURRENT URLS Overview Movements Segments Visits Analysis …" at bounding box center [560, 244] width 1120 height 489
drag, startPoint x: 489, startPoint y: 238, endPoint x: 430, endPoint y: 236, distance: 58.9
click at [430, 236] on body "Analytics SiteCrawler CURRENT URLS Overview Movements Segments Visits Analysis …" at bounding box center [560, 244] width 1120 height 489
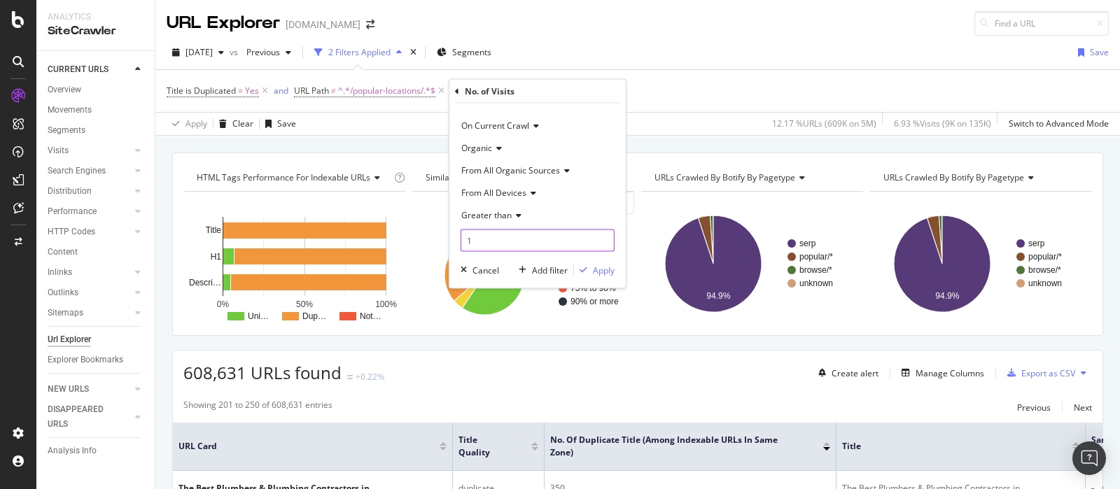
click at [459, 239] on div "On Current Crawl Organic From All Organic Sources From All Devices Greater than…" at bounding box center [538, 196] width 176 height 185
type input "10"
click at [611, 270] on div "Apply" at bounding box center [604, 270] width 22 height 12
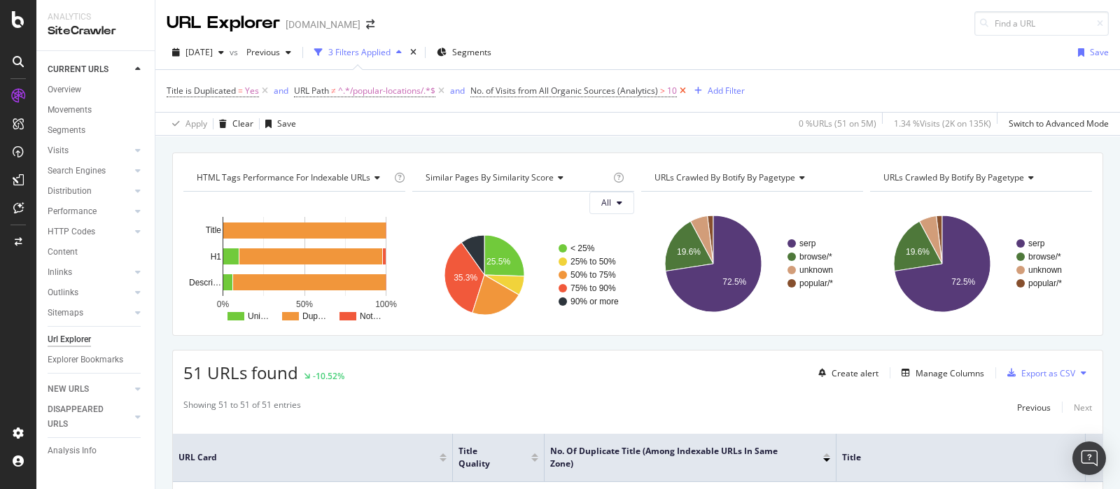
click at [681, 92] on icon at bounding box center [683, 91] width 12 height 14
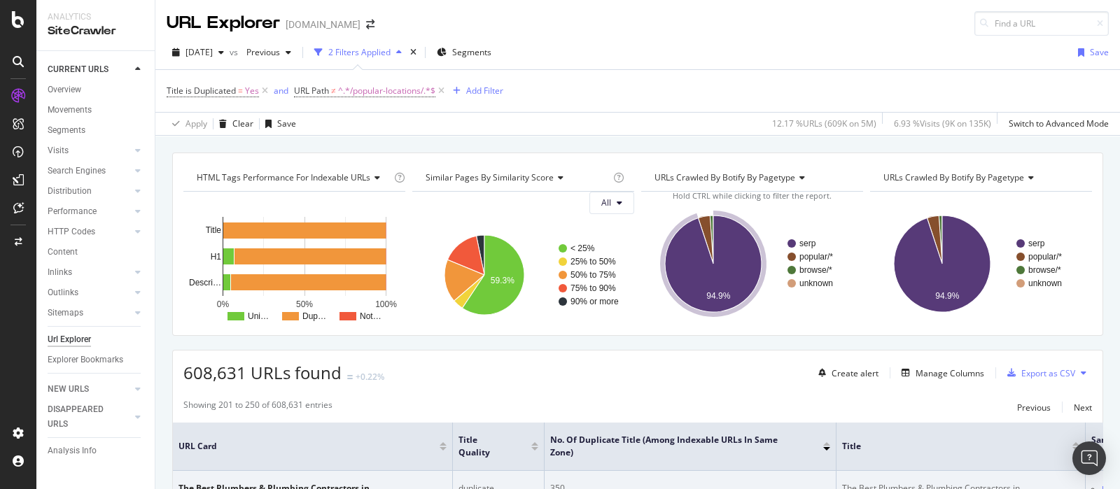
scroll to position [263, 0]
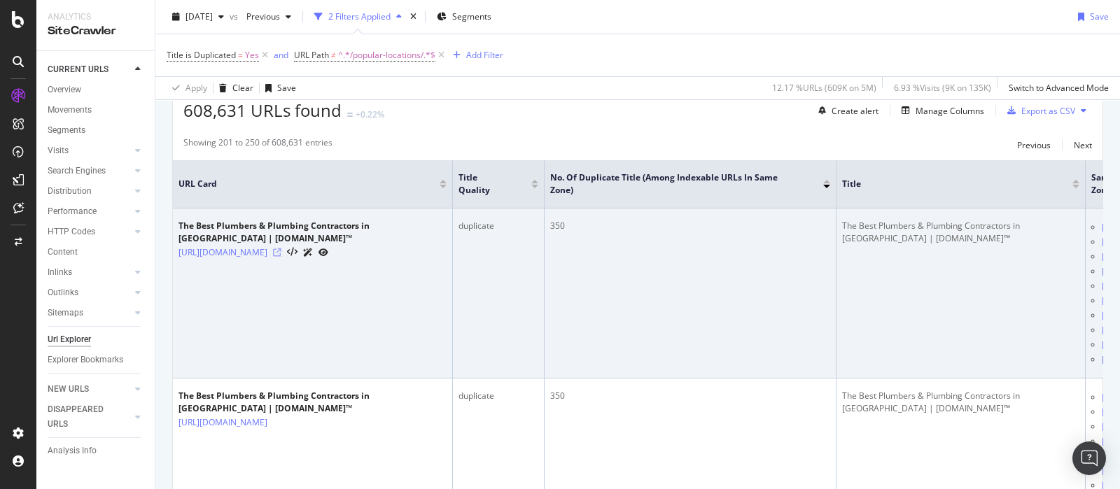
click at [282, 257] on icon at bounding box center [277, 253] width 8 height 8
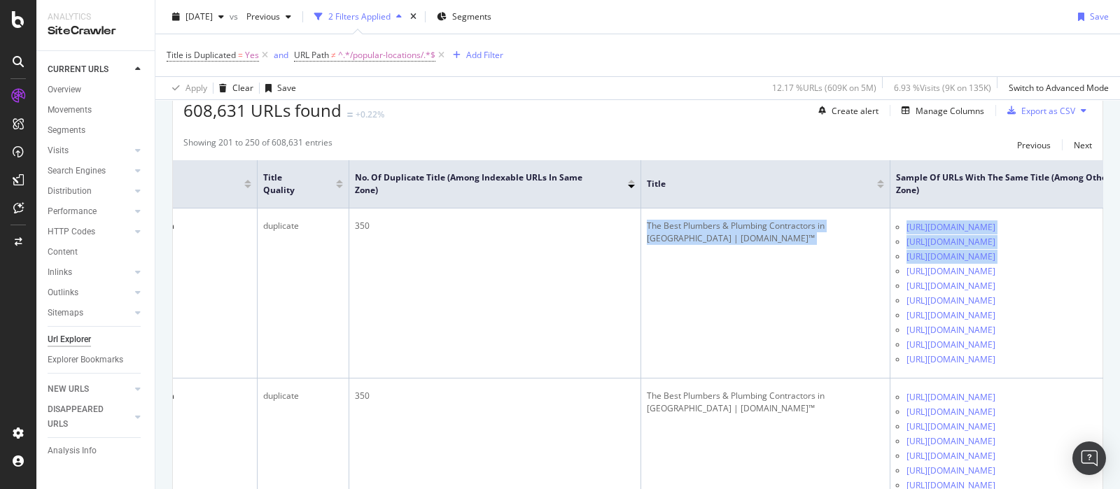
scroll to position [0, 346]
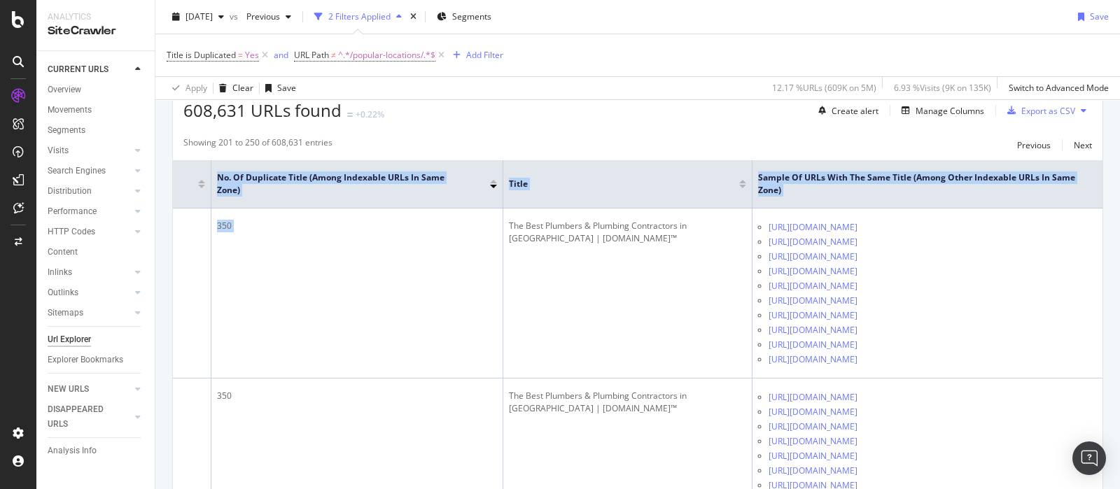
drag, startPoint x: 887, startPoint y: 232, endPoint x: 1120, endPoint y: 310, distance: 245.6
click at [1120, 310] on div "URL Explorer [DOMAIN_NAME] [DATE] vs Previous 2 Filters Applied Segments Save T…" at bounding box center [637, 244] width 965 height 489
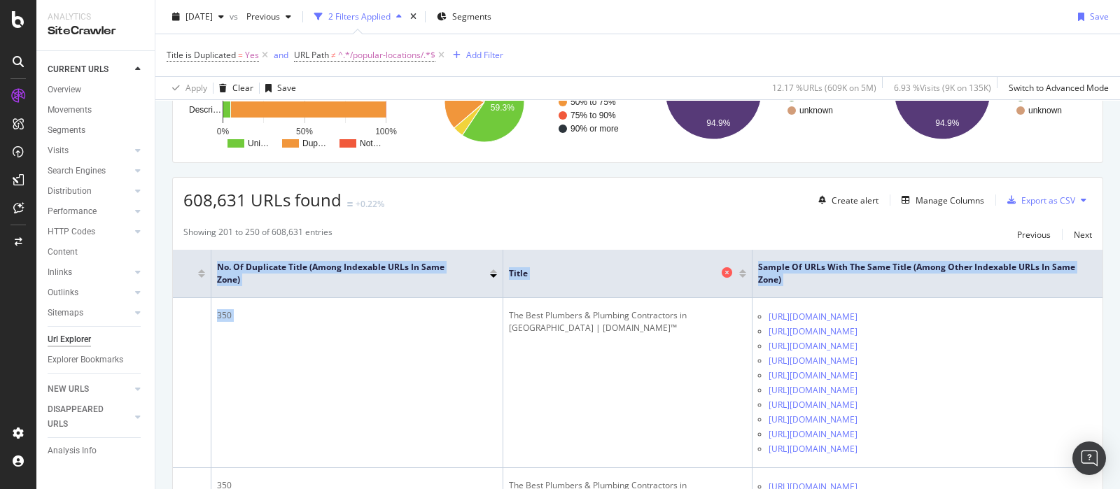
scroll to position [174, 0]
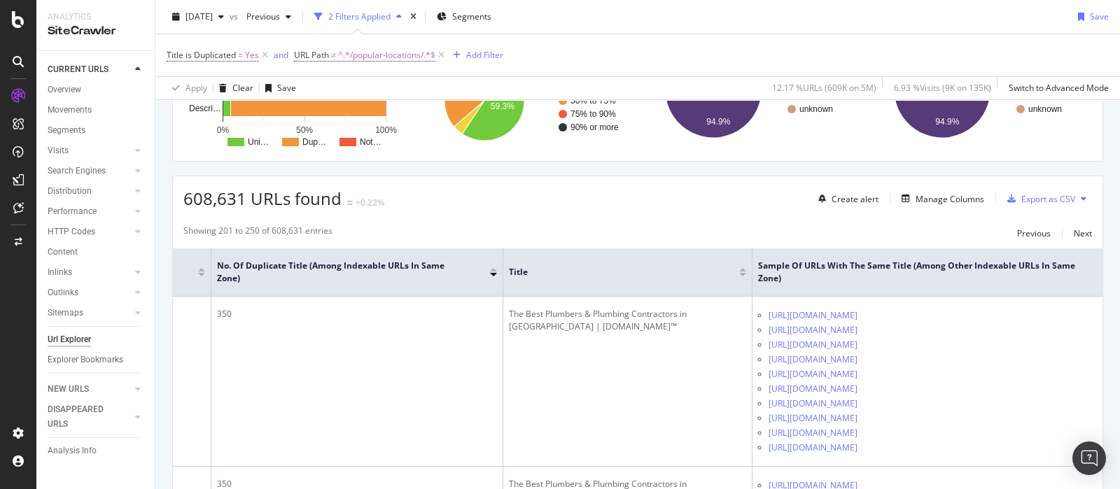
click at [636, 235] on div "Showing 201 to 250 of 608,631 entries Previous Next" at bounding box center [638, 233] width 930 height 17
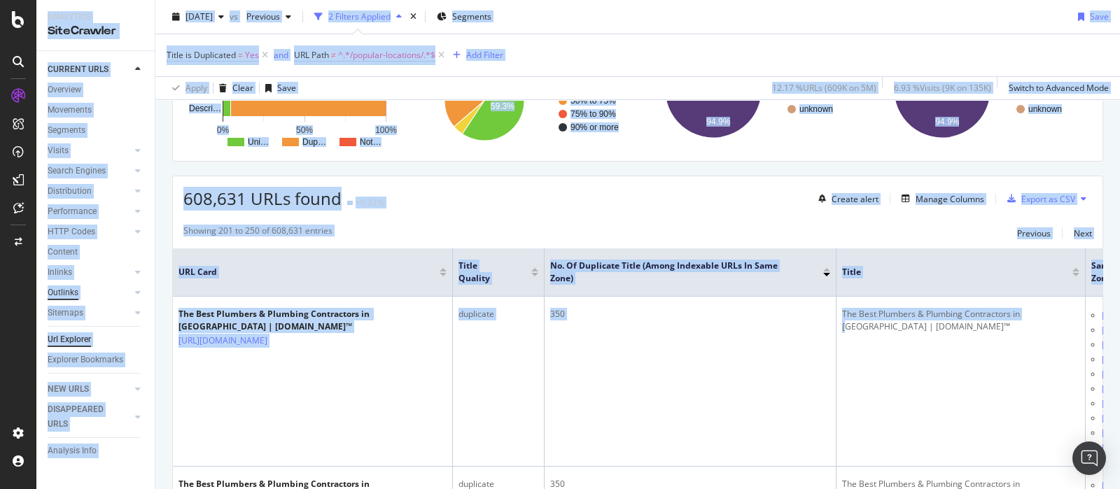
drag, startPoint x: 683, startPoint y: 302, endPoint x: 51, endPoint y: 289, distance: 631.8
click at [8, 286] on div "Analytics SiteCrawler CURRENT URLS Overview Movements Segments Visits Analysis …" at bounding box center [560, 244] width 1120 height 489
click at [709, 204] on div "608,631 URLs found +0.22% Create alert Manage Columns Export as CSV" at bounding box center [638, 193] width 930 height 34
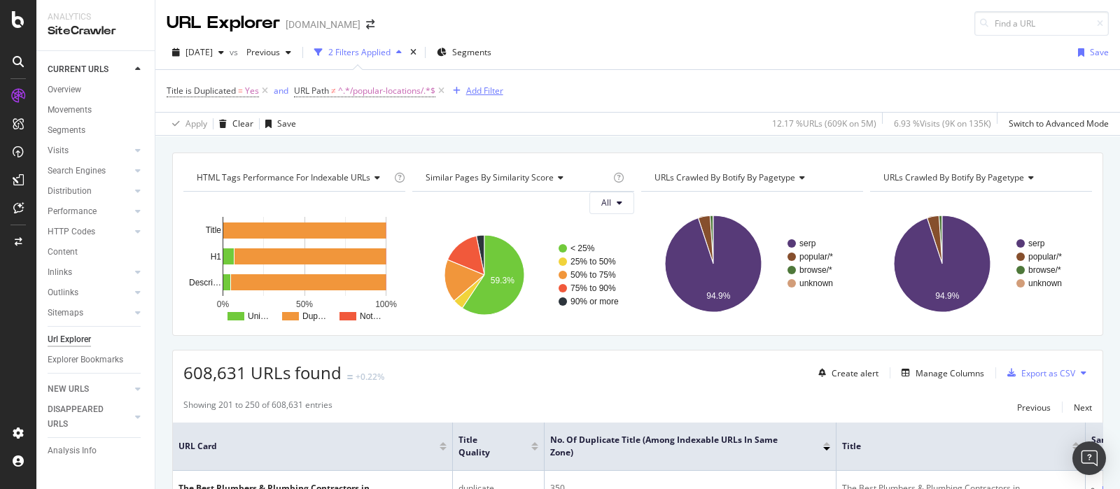
click at [497, 95] on div "Add Filter" at bounding box center [484, 91] width 37 height 12
type input "p"
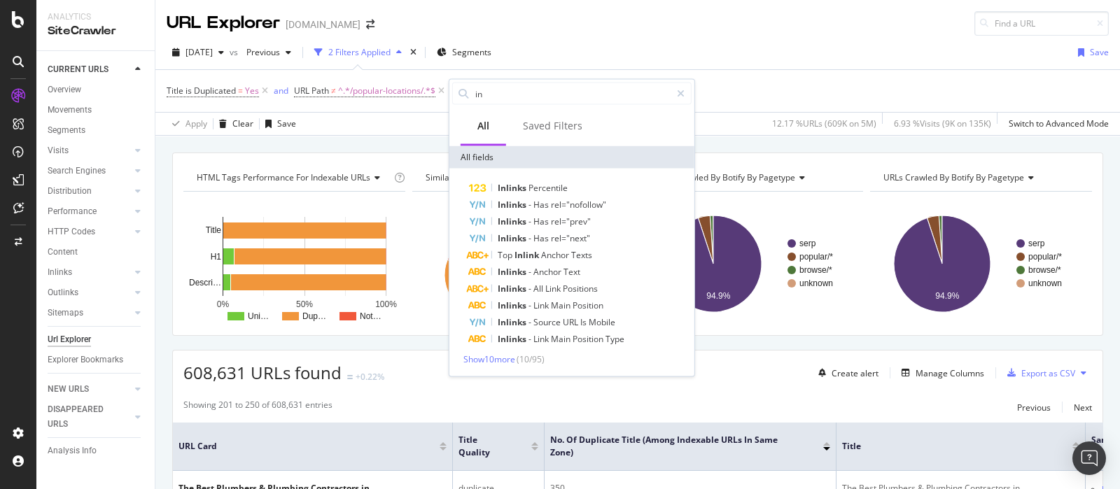
type input "i"
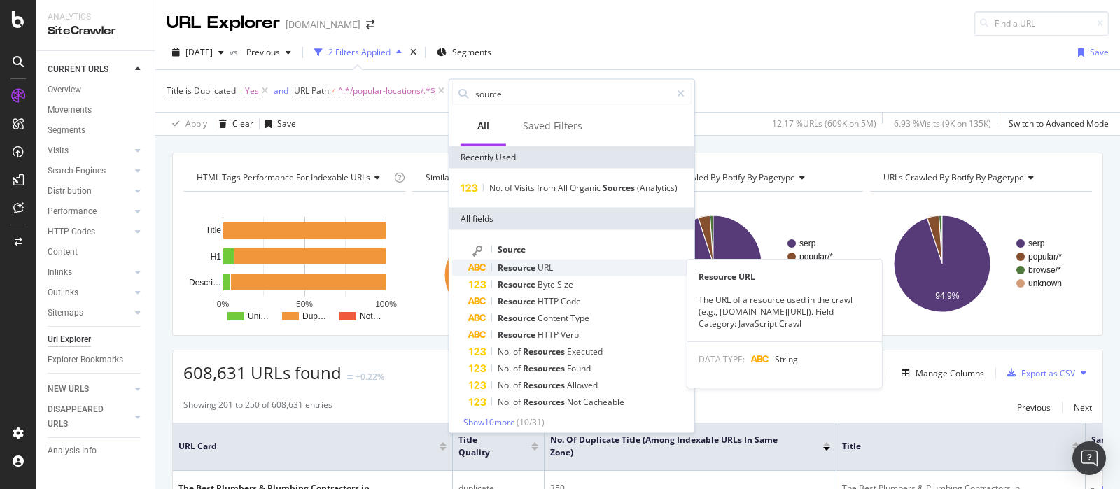
type input "source"
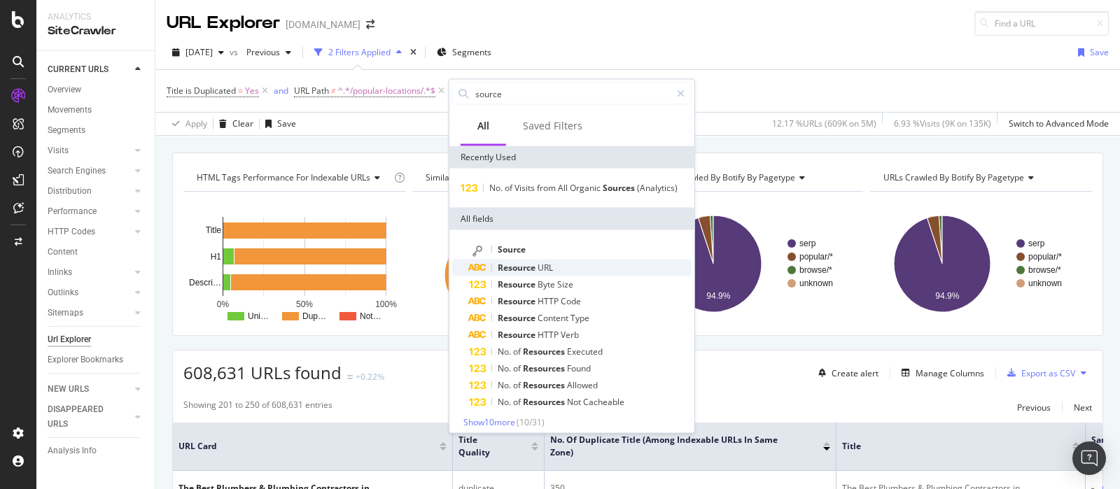
click at [569, 273] on div "Resource URL" at bounding box center [580, 268] width 223 height 17
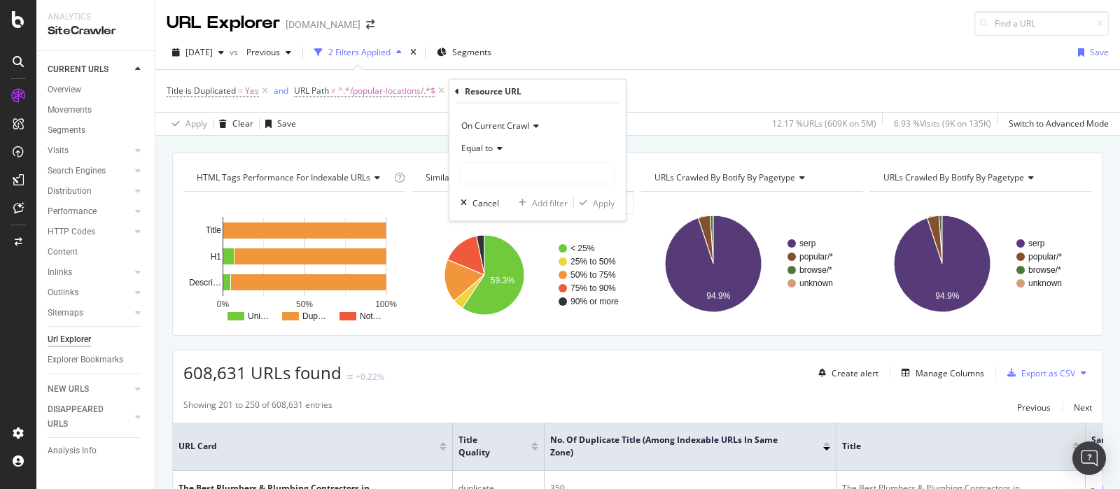
click at [503, 152] on div "Equal to" at bounding box center [538, 148] width 154 height 22
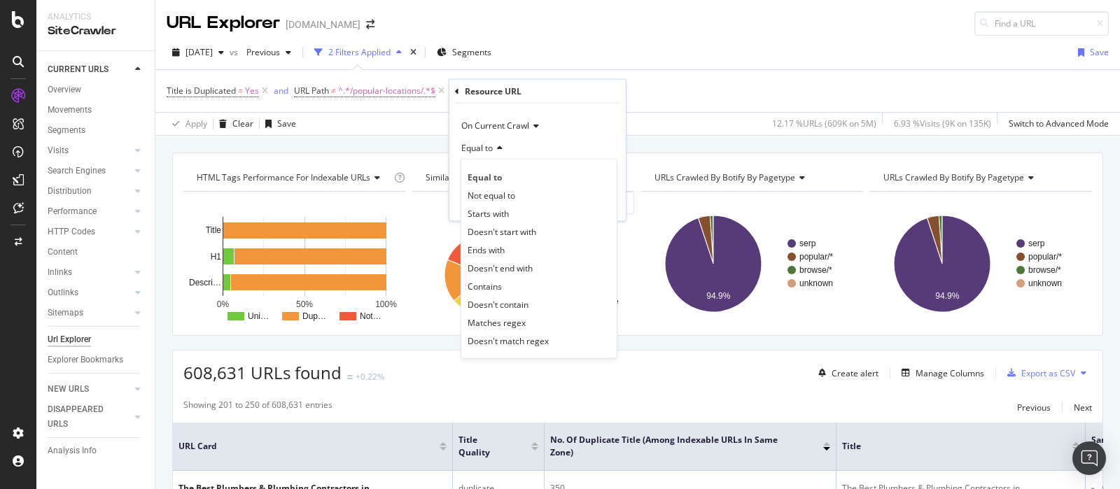
click at [507, 148] on div "Equal to" at bounding box center [538, 148] width 154 height 22
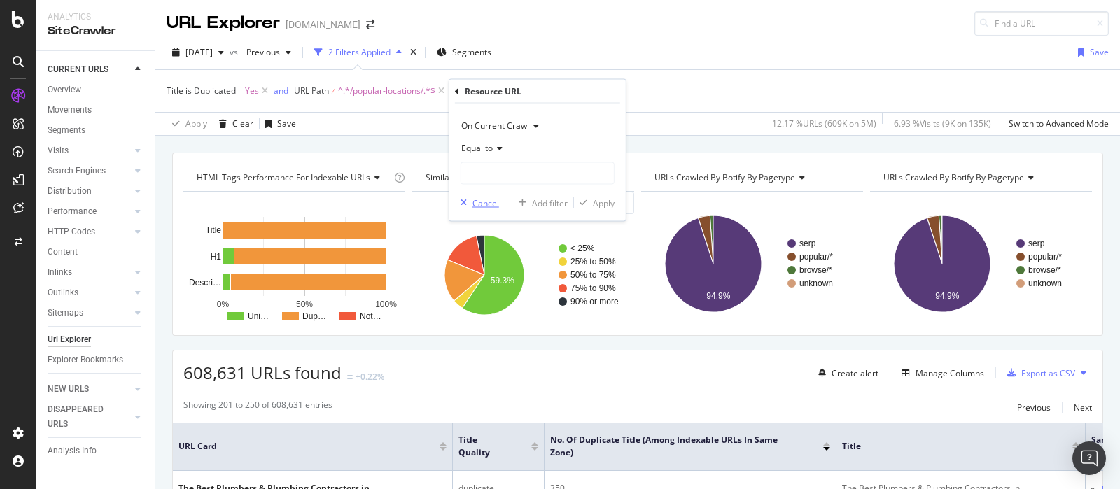
click at [476, 206] on div "Cancel" at bounding box center [486, 203] width 27 height 12
click at [490, 92] on div "Add Filter" at bounding box center [484, 91] width 37 height 12
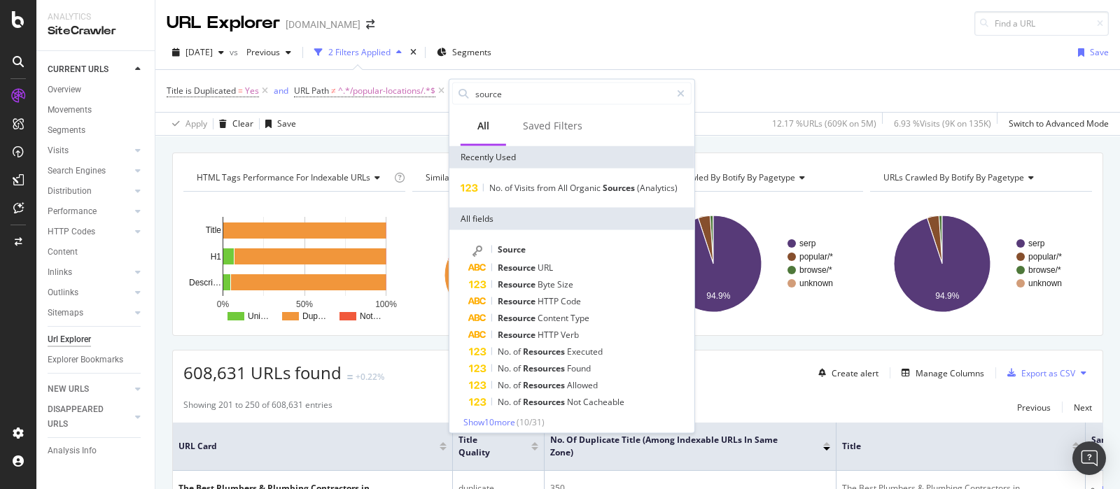
scroll to position [6, 0]
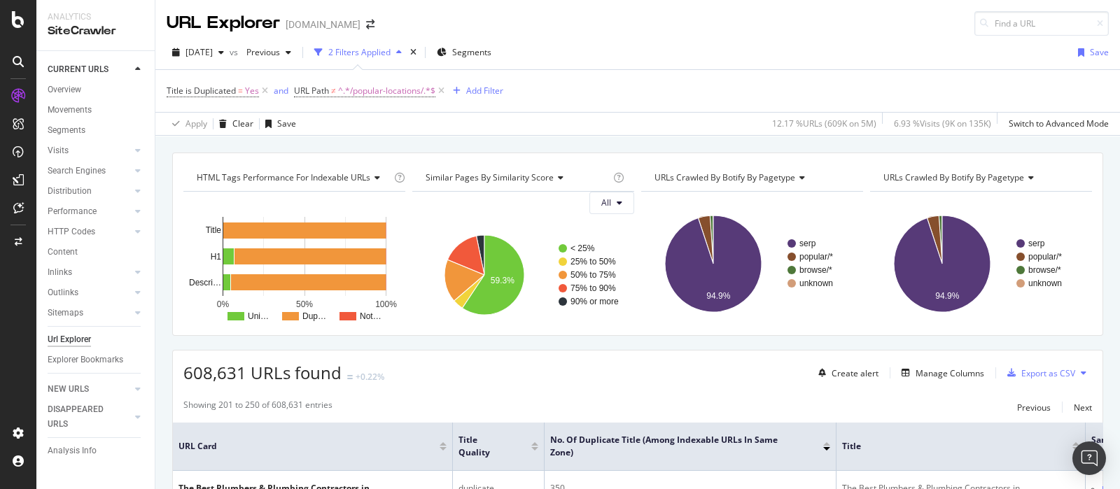
click at [814, 56] on div "[DATE] vs Previous 2 Filters Applied Segments Save" at bounding box center [637, 55] width 965 height 28
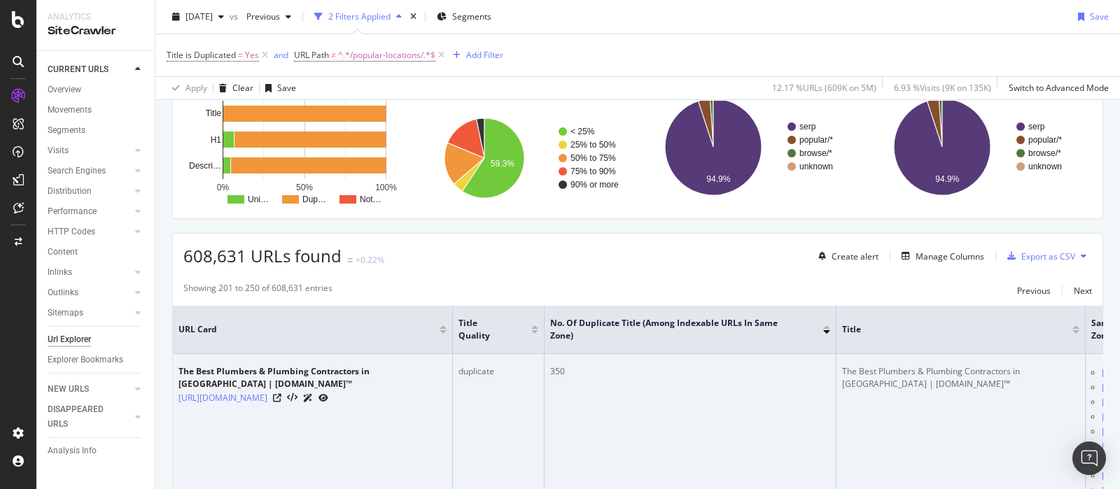
scroll to position [0, 0]
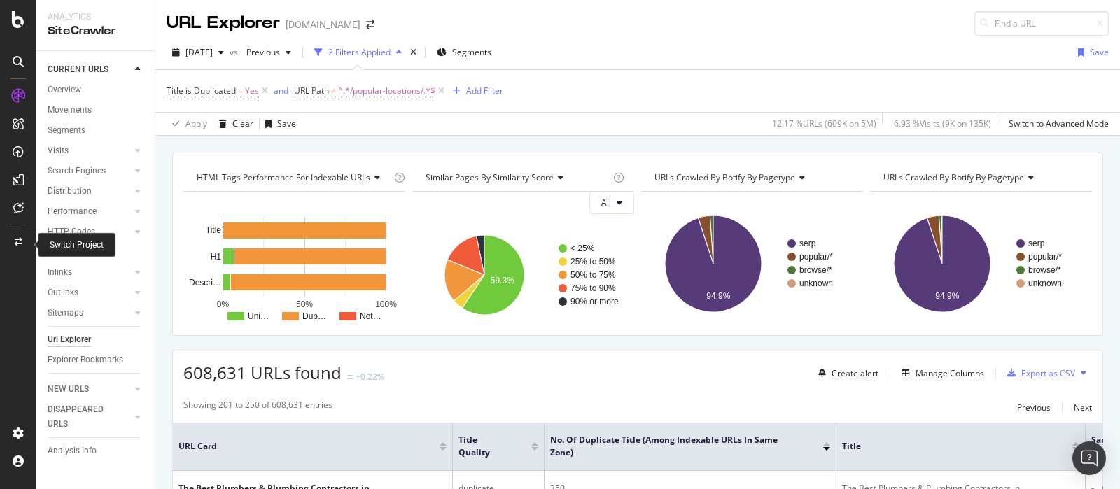
click at [20, 238] on icon at bounding box center [19, 242] width 8 height 8
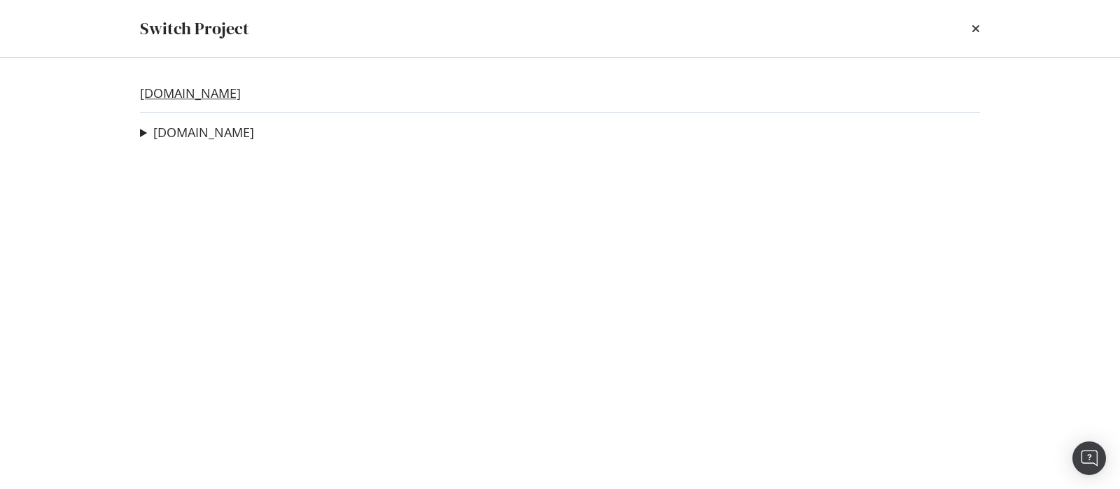
click at [206, 95] on link "[DOMAIN_NAME]" at bounding box center [190, 93] width 101 height 15
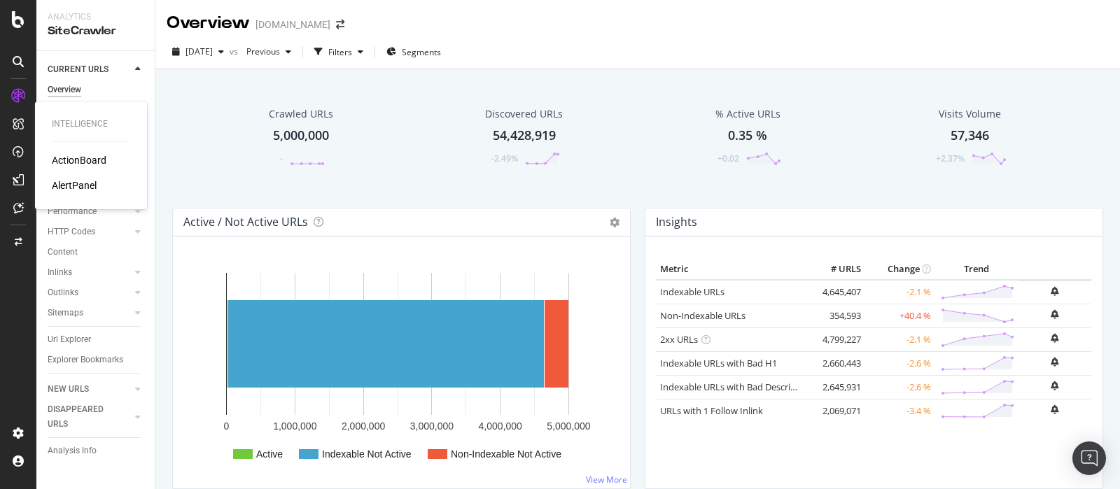
click at [80, 155] on div "ActionBoard" at bounding box center [79, 160] width 55 height 14
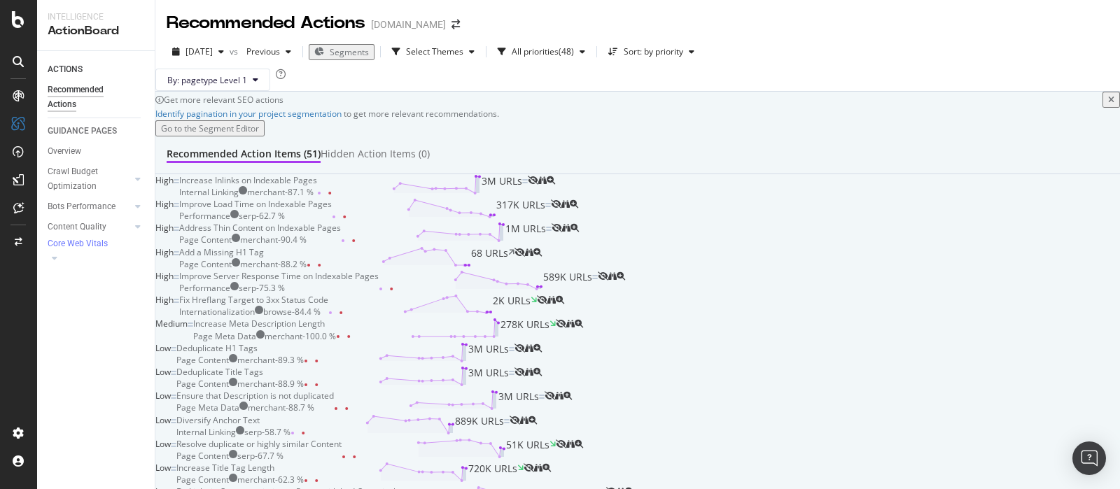
scroll to position [525, 0]
click at [515, 366] on div "Deduplicate Title Tags Page Content merchant - 88.9 % 3M URLs" at bounding box center [345, 378] width 338 height 24
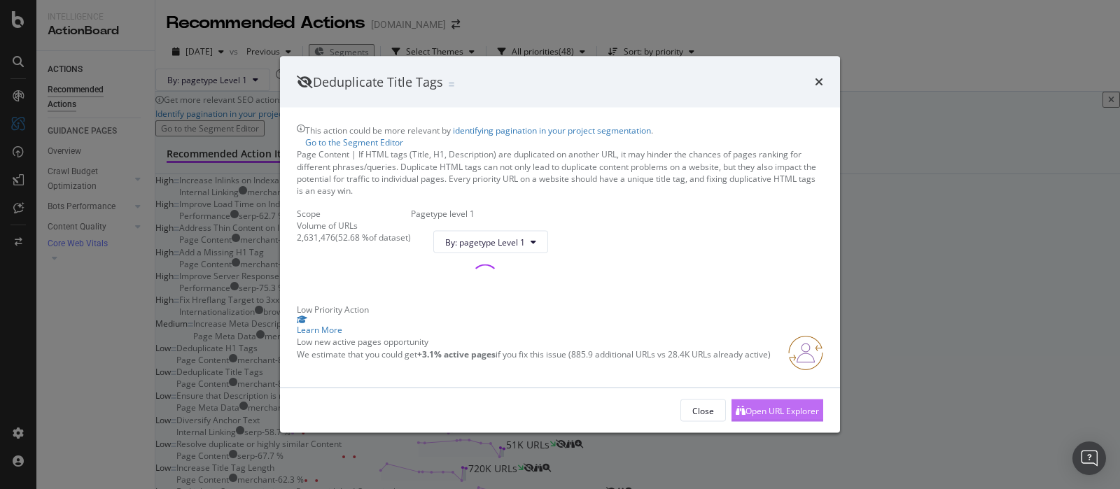
click at [789, 422] on div "Open URL Explorer" at bounding box center [777, 411] width 83 height 21
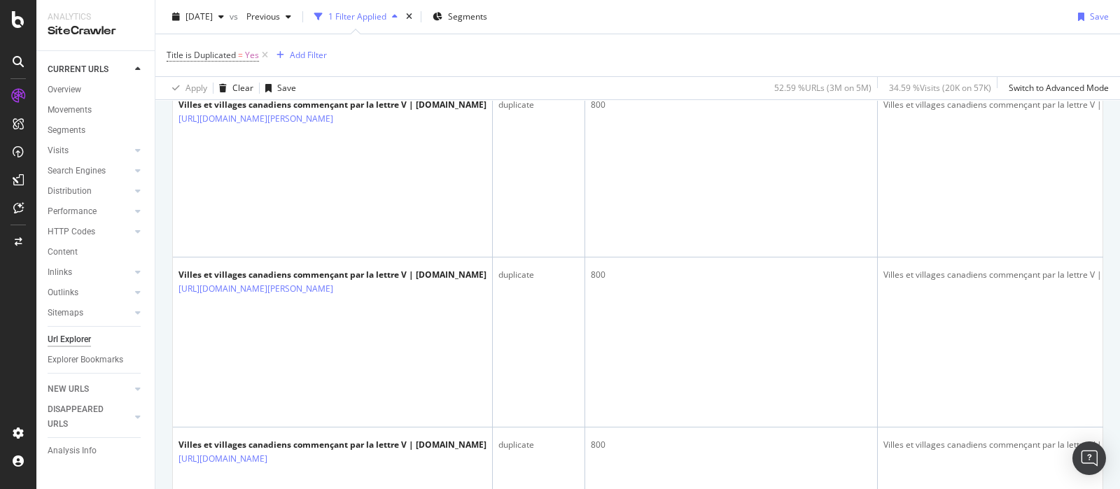
scroll to position [1257, 0]
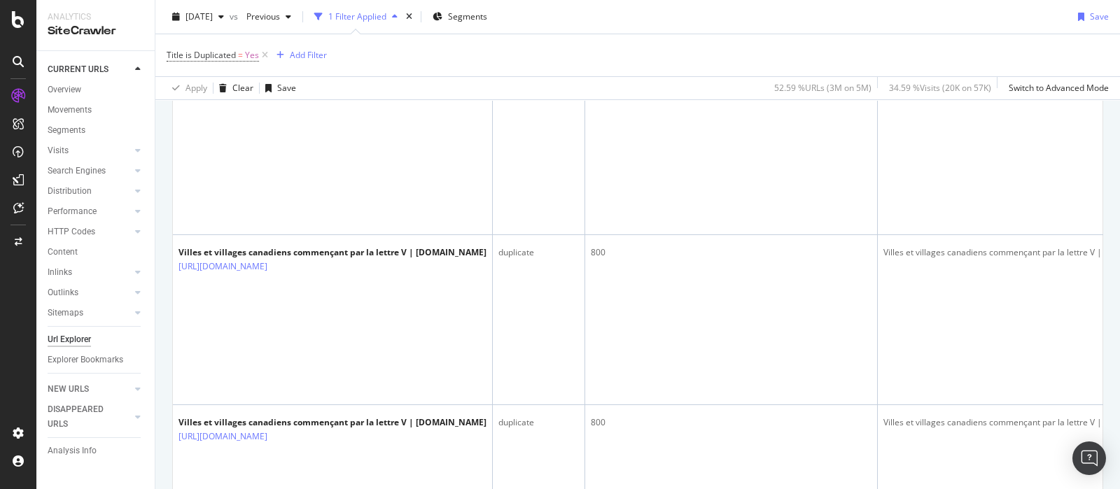
drag, startPoint x: 370, startPoint y: 326, endPoint x: 315, endPoint y: 323, distance: 55.4
drag, startPoint x: 460, startPoint y: 331, endPoint x: 427, endPoint y: 310, distance: 38.7
copy link "/popular-locations/Straffordville/headings/"
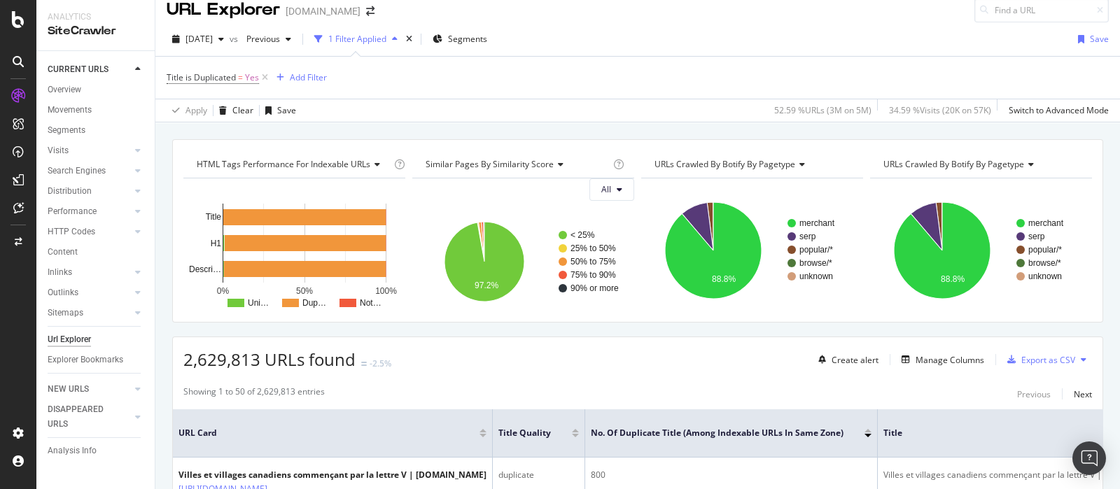
scroll to position [0, 0]
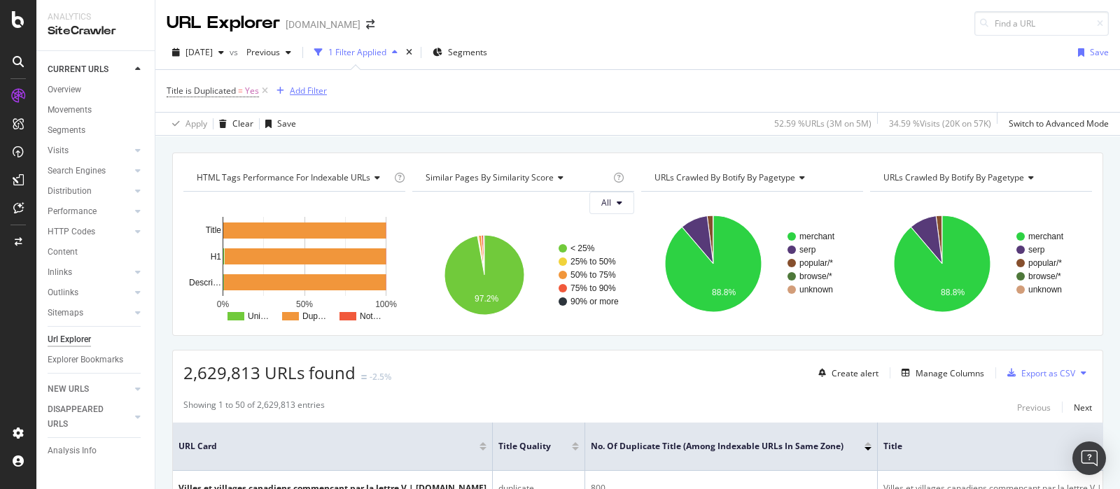
click at [310, 83] on button "Add Filter" at bounding box center [299, 91] width 56 height 17
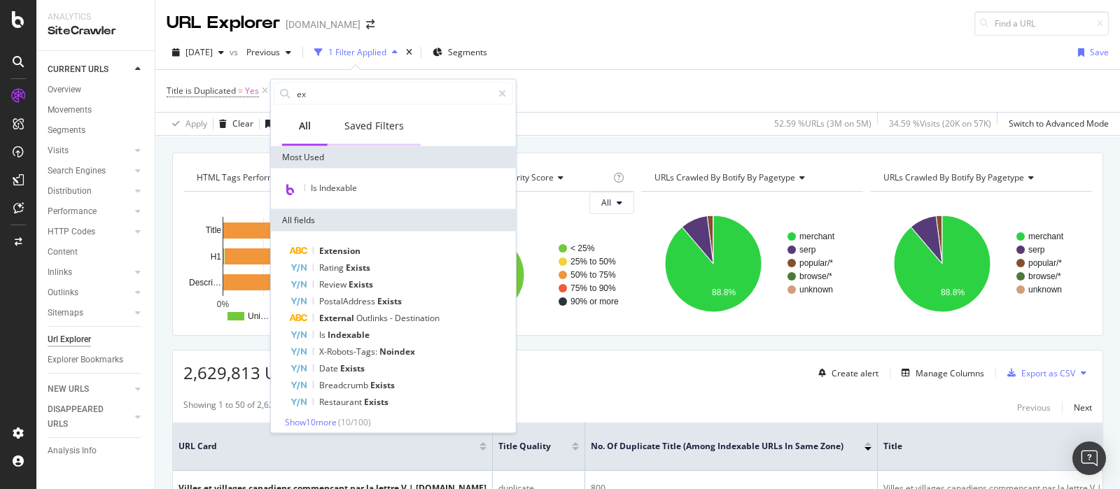
type input "e"
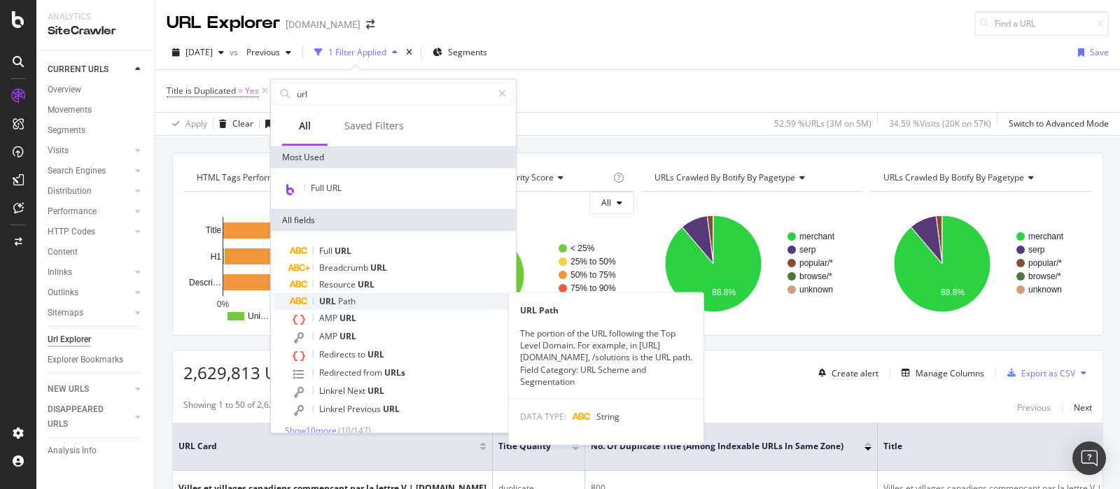
type input "url"
click at [412, 297] on div "URL Path" at bounding box center [402, 301] width 223 height 17
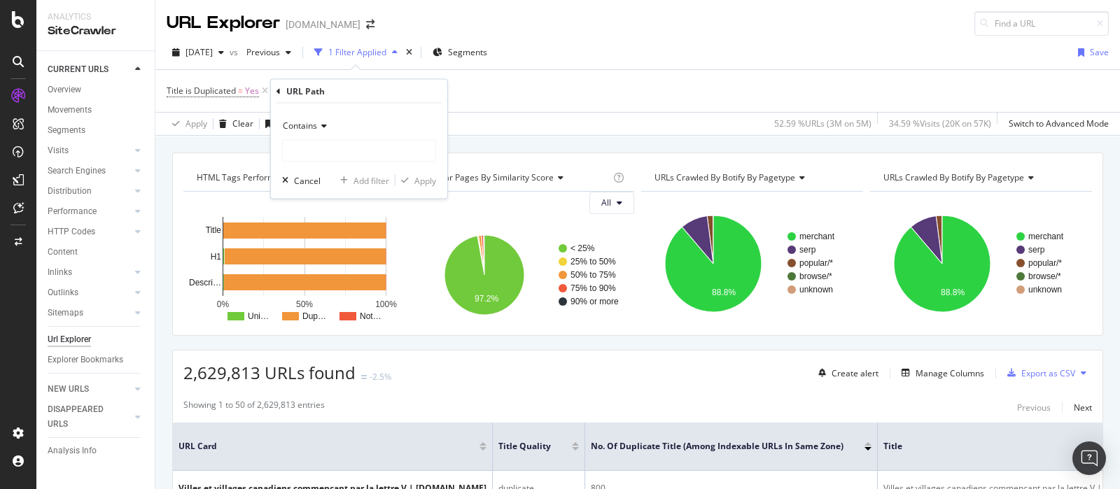
click at [312, 123] on span "Contains" at bounding box center [300, 126] width 34 height 12
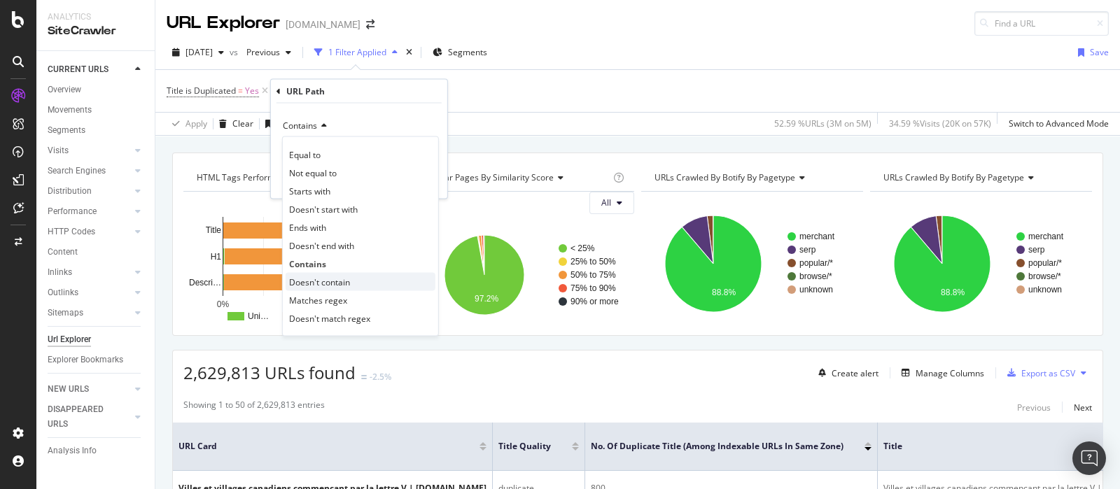
click at [353, 277] on div "Doesn't contain" at bounding box center [361, 282] width 150 height 18
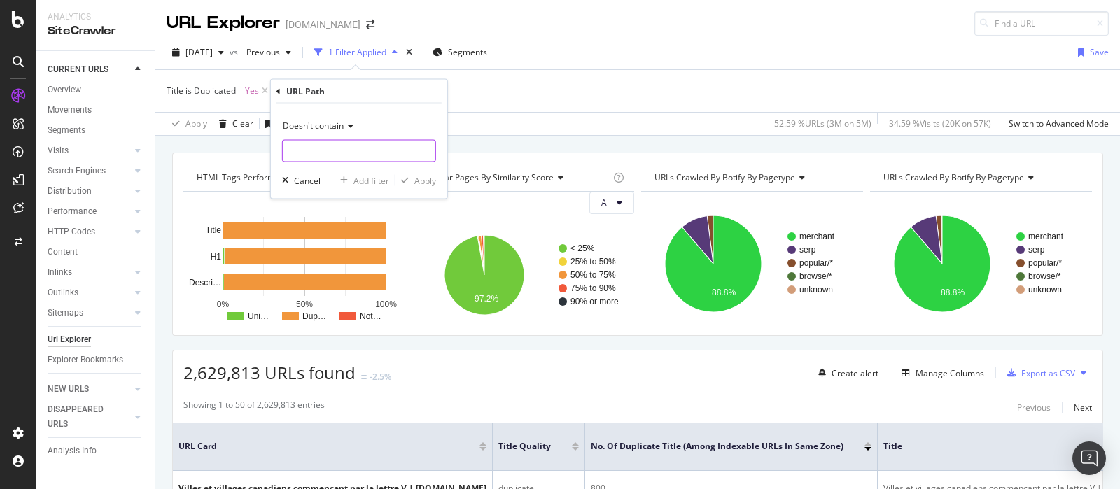
click at [342, 143] on input "text" at bounding box center [359, 151] width 153 height 22
paste input "/popular-locations/Straffordville/headings/"
drag, startPoint x: 412, startPoint y: 148, endPoint x: 326, endPoint y: 153, distance: 85.6
click at [326, 153] on input "/popular-locations/Straffordville/headings/" at bounding box center [349, 151] width 132 height 22
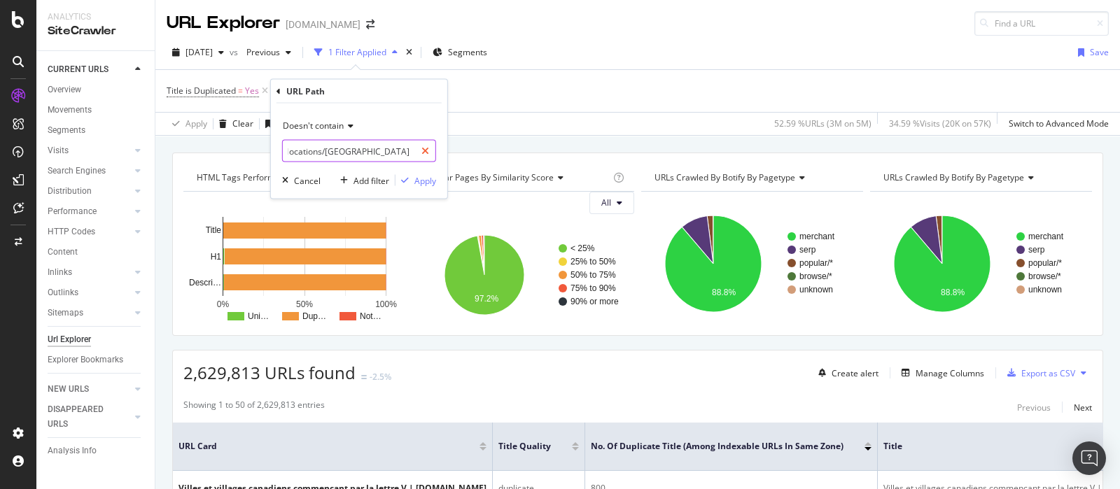
scroll to position [0, 0]
drag, startPoint x: 286, startPoint y: 151, endPoint x: 232, endPoint y: 153, distance: 53.9
click at [232, 153] on body "Analytics SiteCrawler CURRENT URLS Overview Movements Segments Visits Analysis …" at bounding box center [560, 244] width 1120 height 489
type input "/popular-locations/"
click at [424, 183] on div "Apply" at bounding box center [426, 180] width 22 height 12
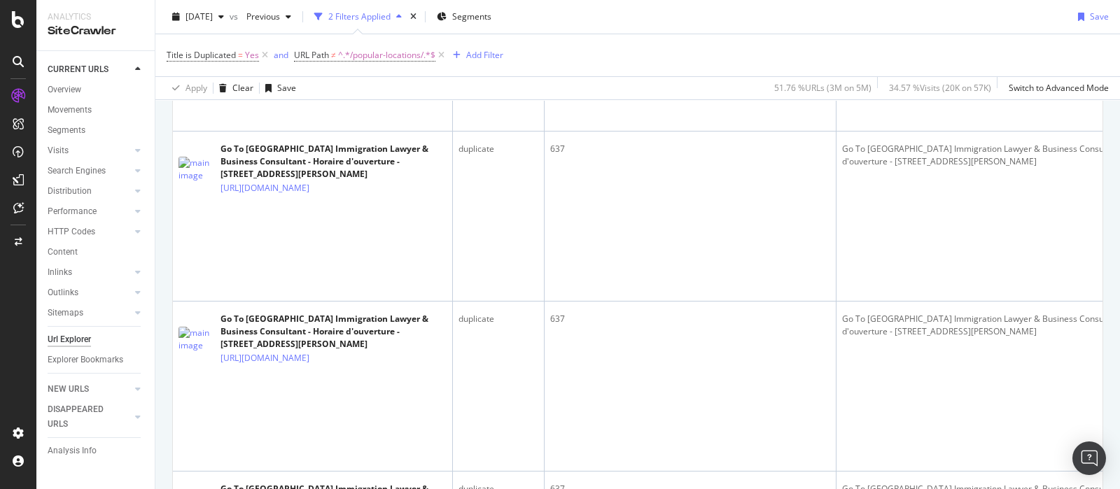
scroll to position [2713, 0]
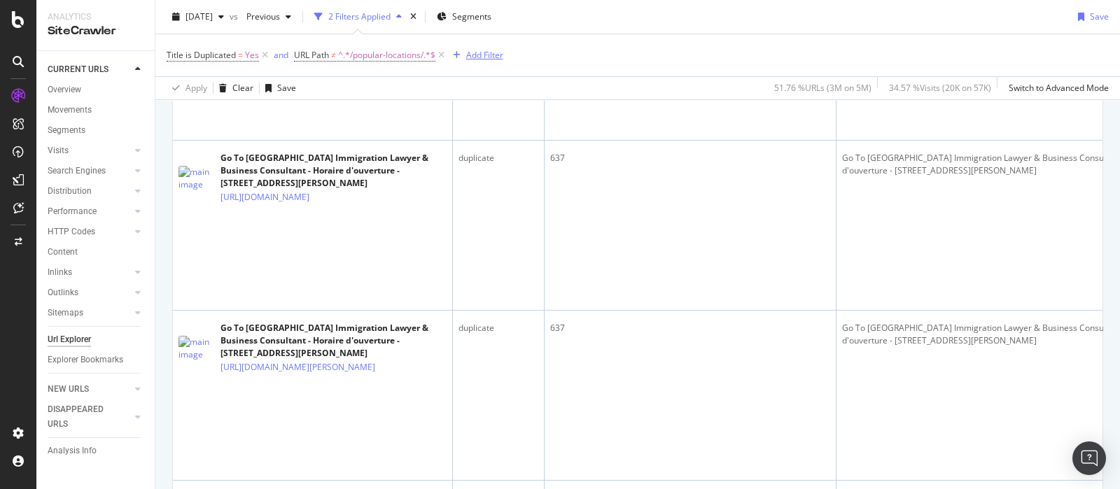
click at [480, 50] on div "Add Filter" at bounding box center [484, 55] width 37 height 12
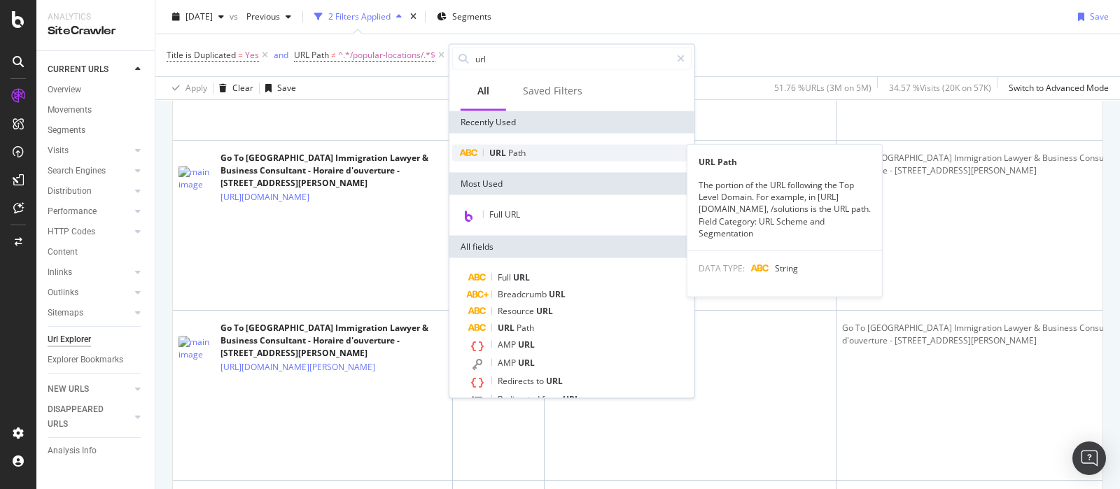
click at [533, 153] on div "URL Path" at bounding box center [571, 153] width 239 height 17
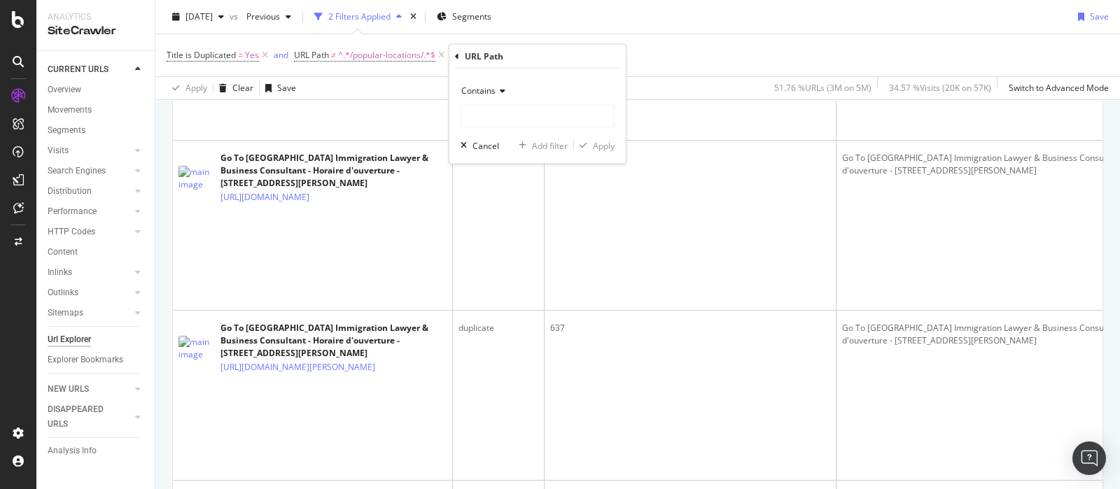
click at [498, 95] on div "Contains" at bounding box center [538, 91] width 154 height 22
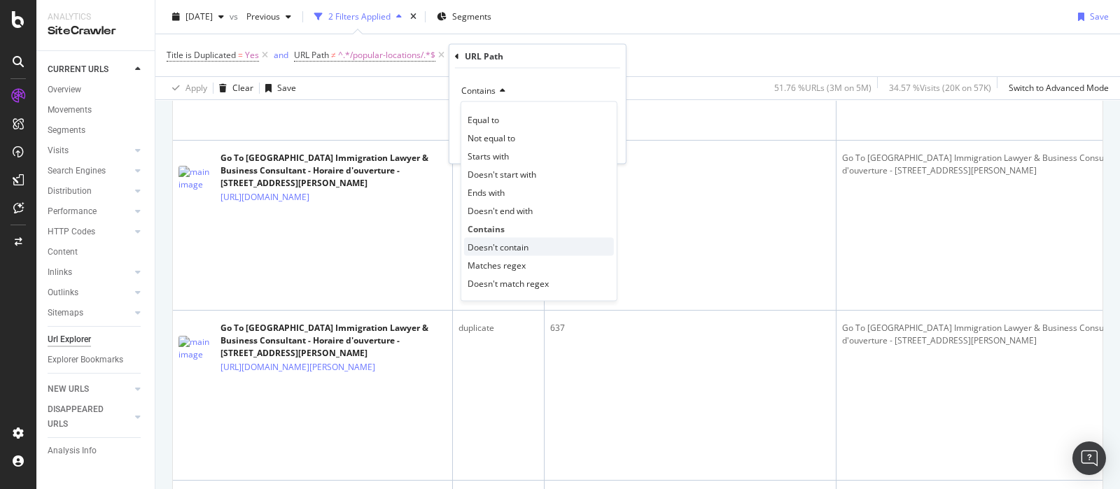
click at [511, 243] on span "Doesn't contain" at bounding box center [498, 247] width 61 height 12
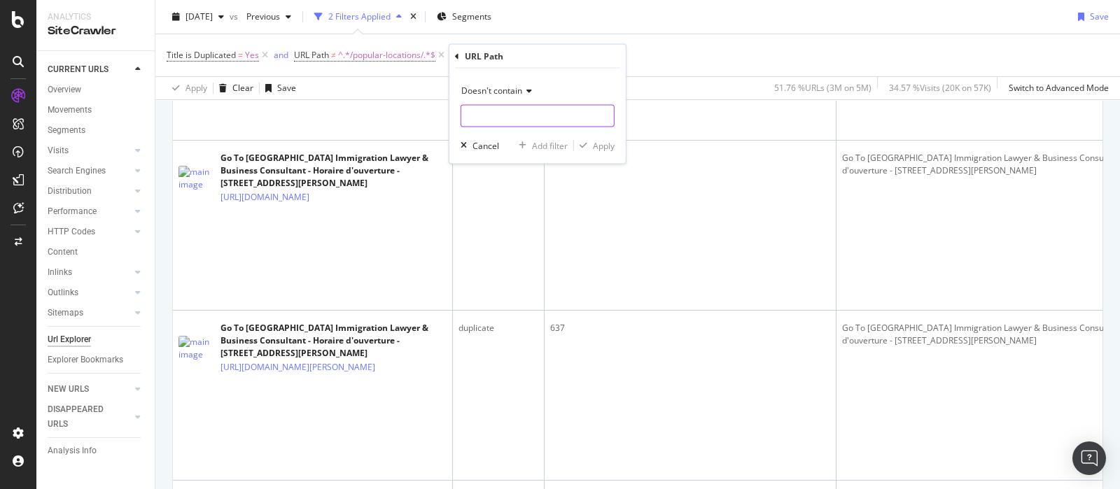
click at [500, 106] on input "text" at bounding box center [537, 116] width 153 height 22
type input "/bus/"
click at [599, 148] on div "Apply" at bounding box center [604, 145] width 22 height 12
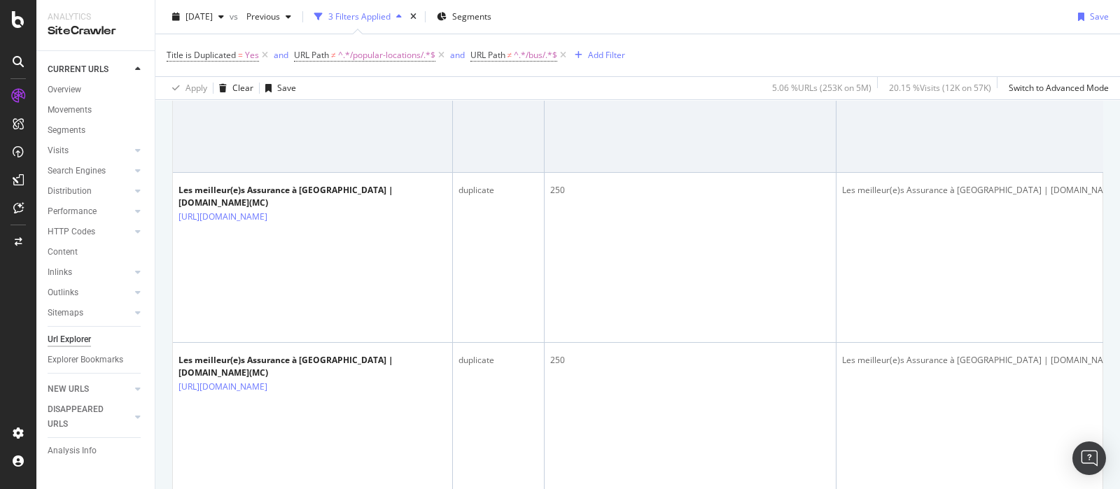
scroll to position [2538, 0]
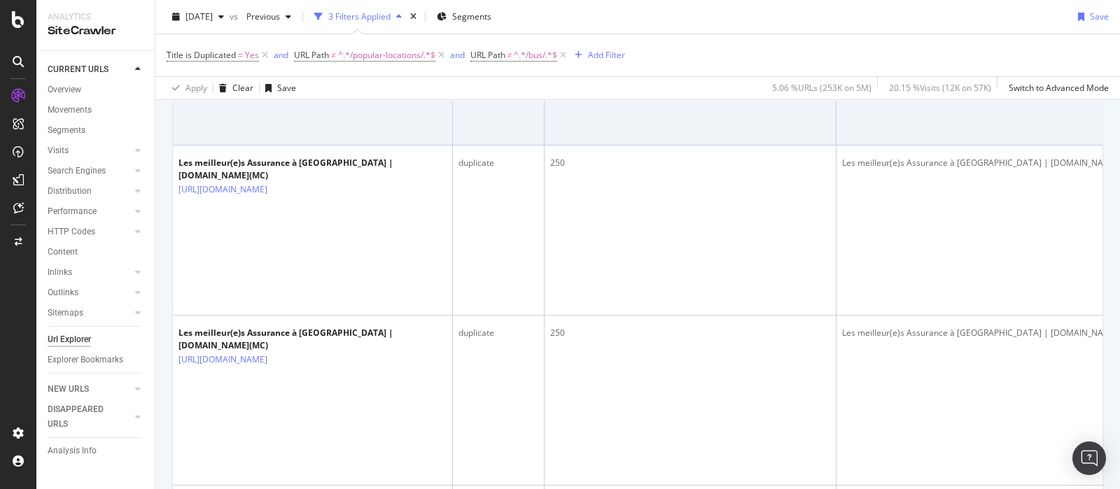
click at [282, 24] on icon at bounding box center [277, 19] width 8 height 8
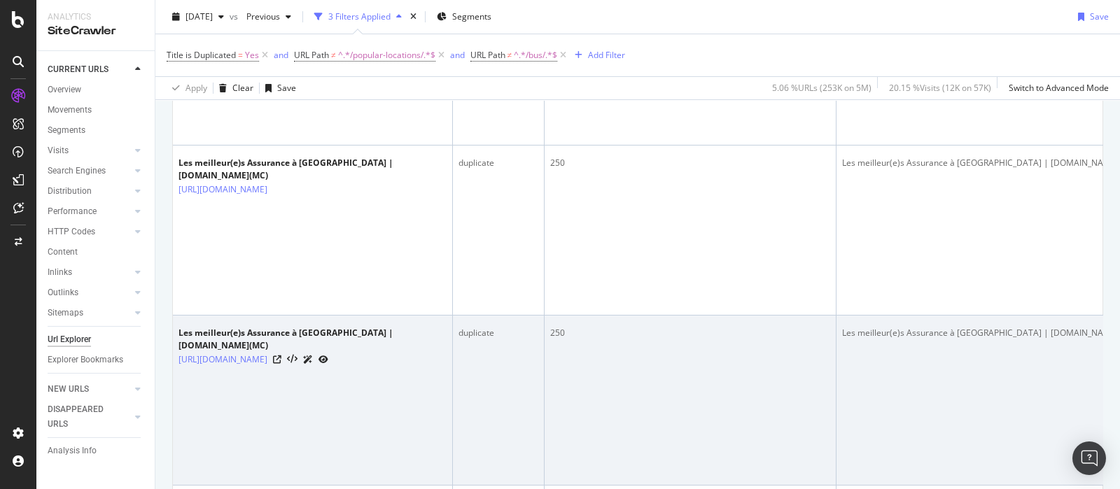
scroll to position [2976, 0]
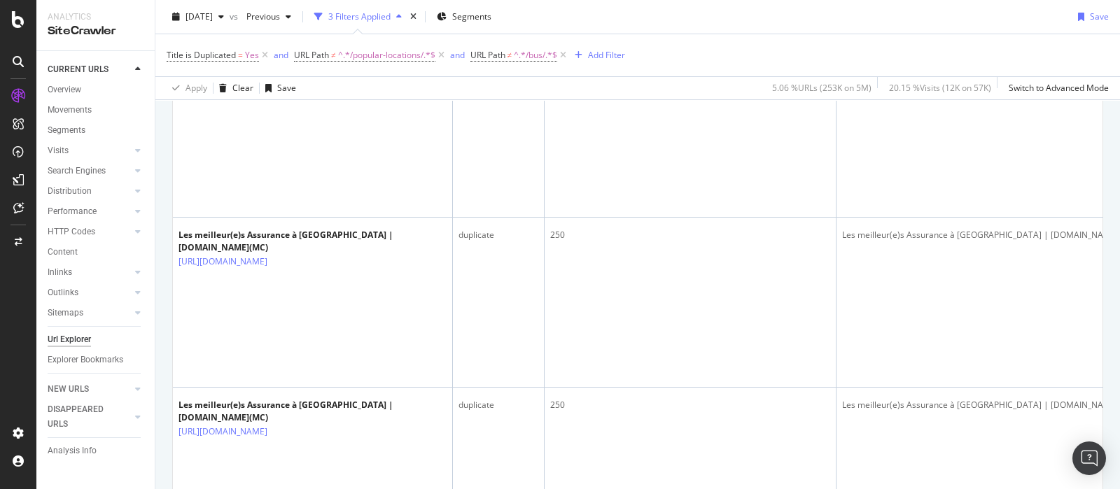
drag, startPoint x: 175, startPoint y: 276, endPoint x: 249, endPoint y: 296, distance: 76.8
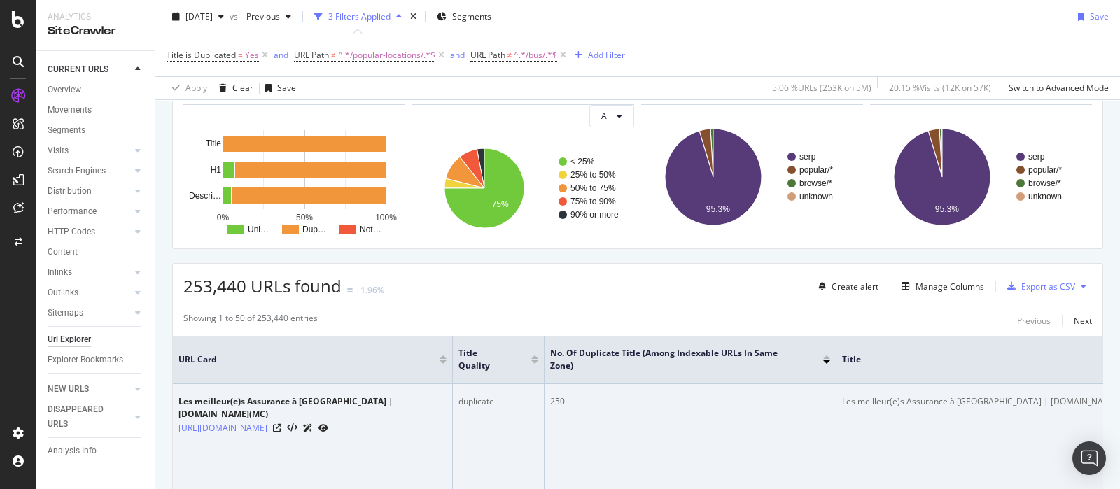
scroll to position [0, 0]
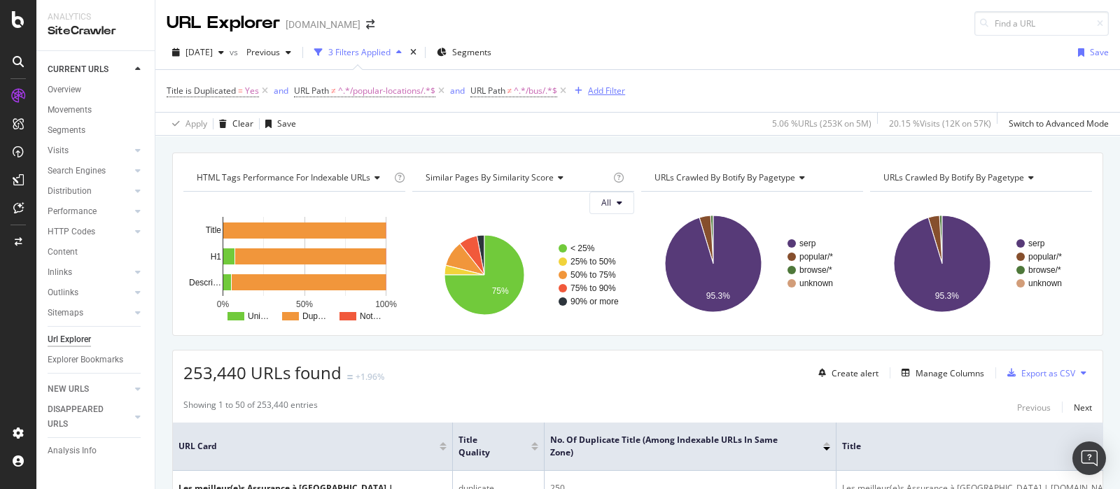
click at [616, 90] on div "Add Filter" at bounding box center [606, 91] width 37 height 12
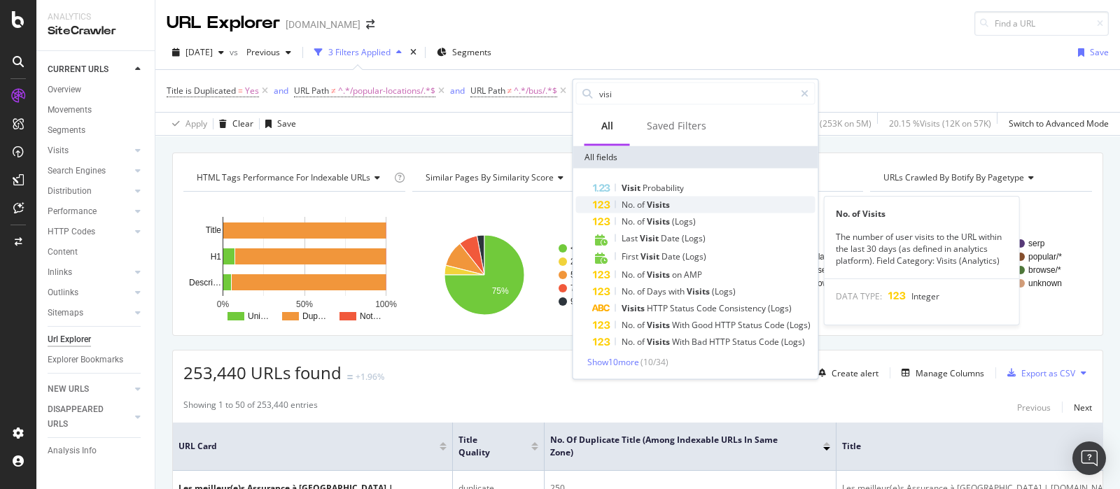
type input "visi"
click at [707, 209] on div "No. of Visits" at bounding box center [704, 205] width 223 height 17
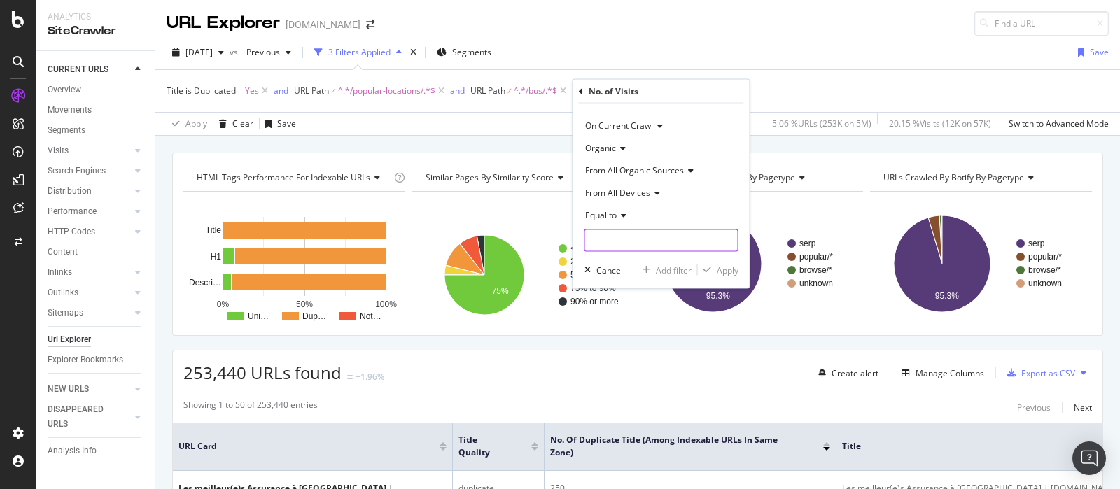
click at [642, 246] on input "number" at bounding box center [662, 241] width 154 height 22
click at [613, 208] on div "Equal to" at bounding box center [662, 215] width 154 height 22
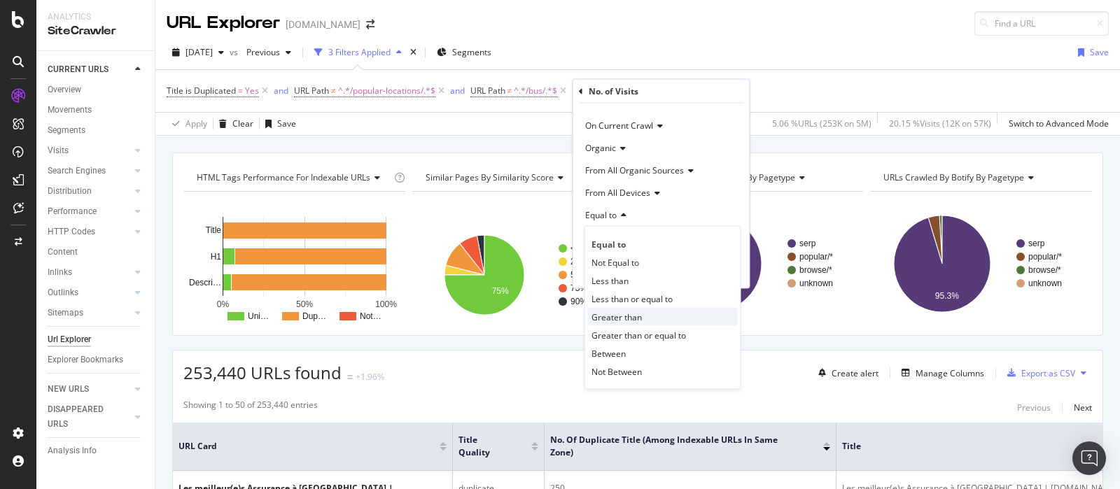
click at [652, 317] on div "Greater than" at bounding box center [663, 317] width 150 height 18
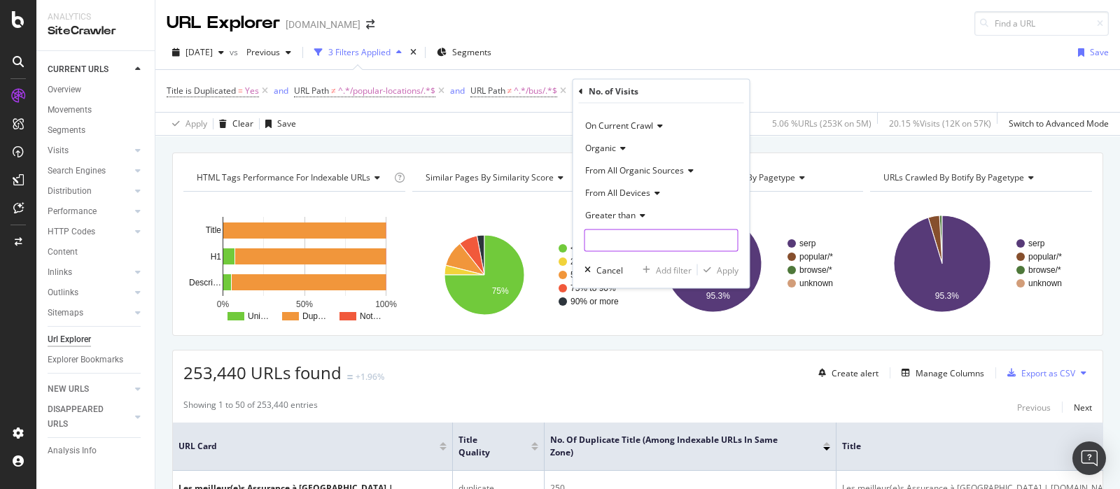
click at [642, 243] on input "number" at bounding box center [662, 241] width 154 height 22
type input "10"
click at [732, 272] on div "Apply" at bounding box center [728, 270] width 22 height 12
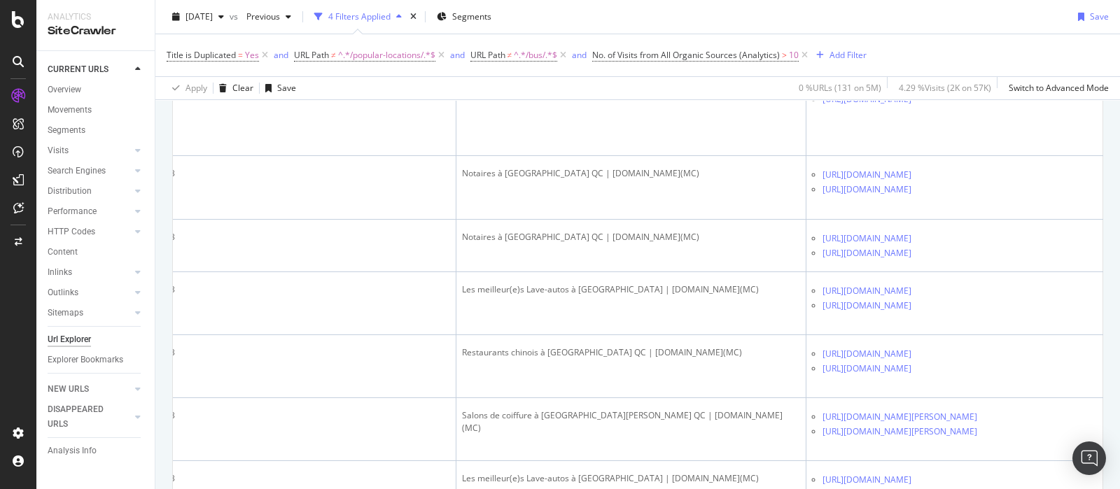
scroll to position [0, 447]
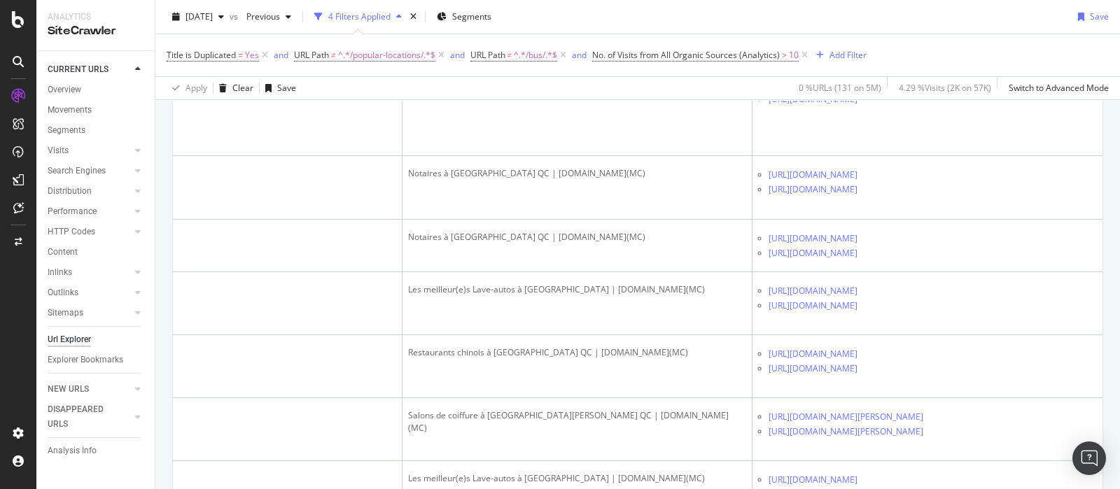
drag, startPoint x: 954, startPoint y: 363, endPoint x: 1113, endPoint y: 369, distance: 159.8
click at [1113, 369] on div "URL Explorer pagesjaunes.ca 2025 Aug. 26th vs Previous 4 Filters Applied Segmen…" at bounding box center [637, 244] width 965 height 489
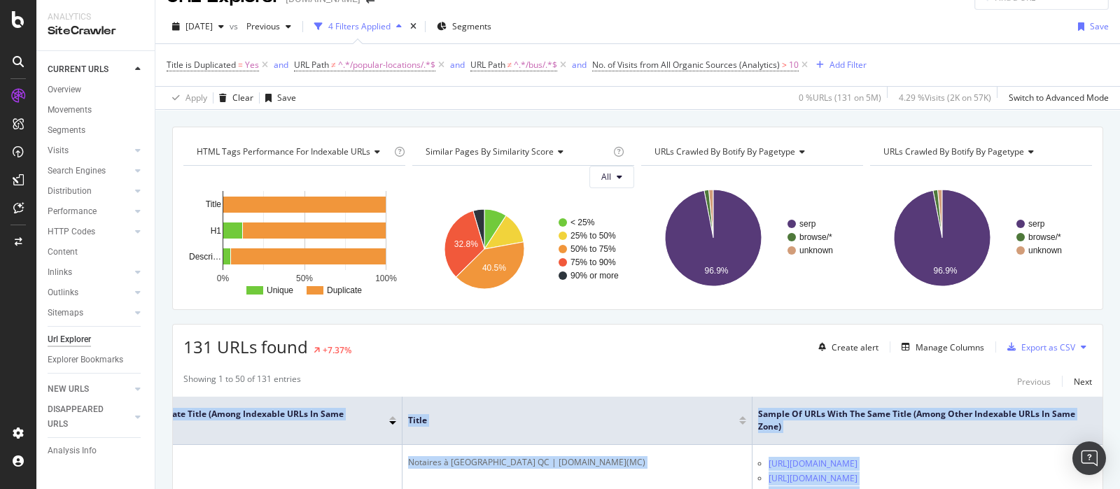
scroll to position [0, 0]
